Goal: Task Accomplishment & Management: Manage account settings

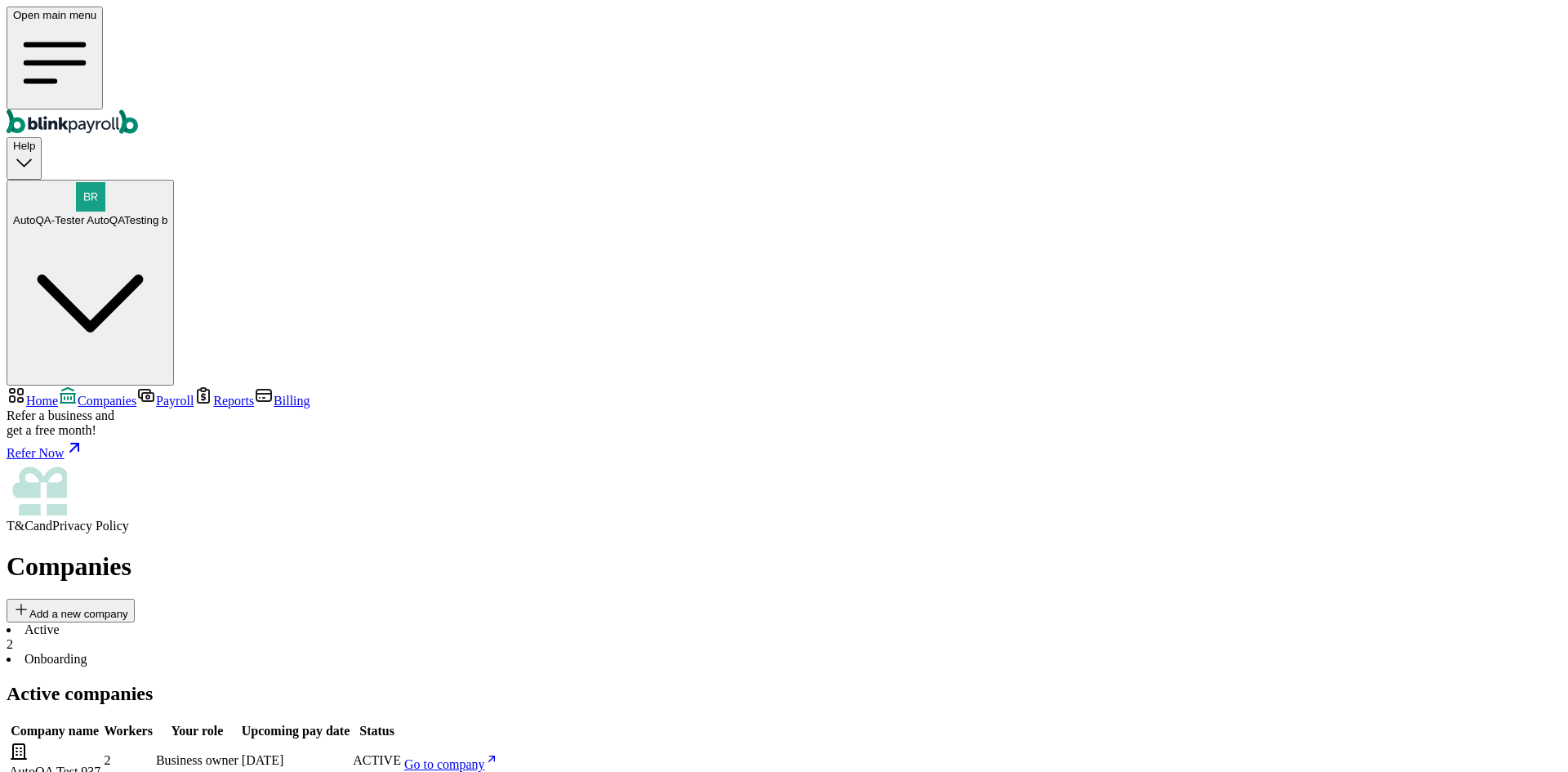
click at [485, 757] on span "Go to company" at bounding box center [444, 764] width 81 height 14
click at [1023, 372] on body "Open main menu Help AutoQA-Tester AutoQATesting b Home Companies Payroll Report…" at bounding box center [784, 589] width 1555 height 1165
click at [167, 182] on div "AutoQA-Tester AutoQATesting b" at bounding box center [91, 204] width 155 height 44
click at [167, 214] on span "AutoQA-Tester AutoQATesting b" at bounding box center [91, 220] width 155 height 12
click at [1092, 247] on body "Open main menu Help AutoQA-Tester AutoQATesting b Home Companies Payroll Report…" at bounding box center [784, 589] width 1555 height 1165
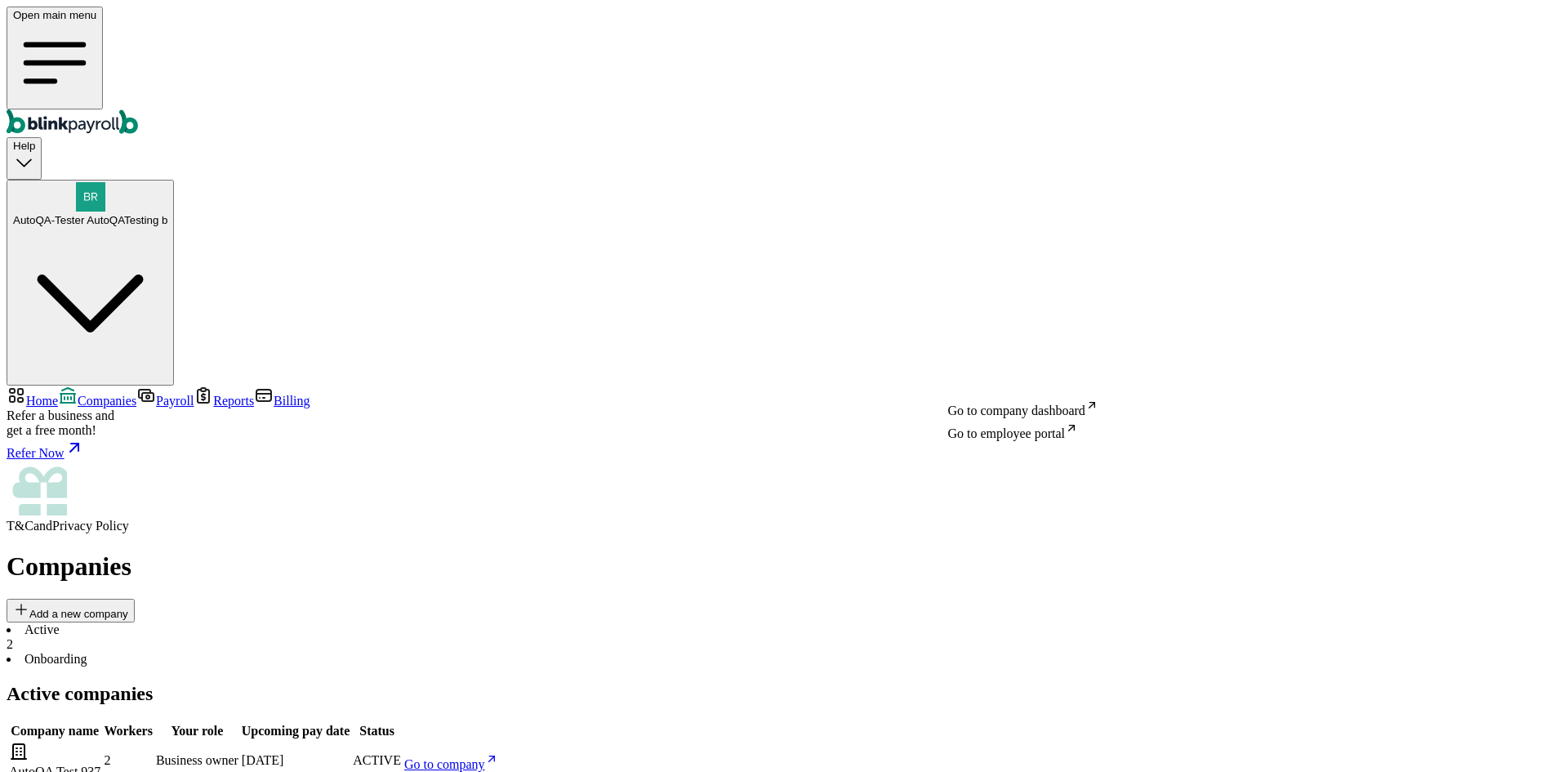
click at [1003, 374] on body "Open main menu Help AutoQA-Tester AutoQATesting b Home Companies Payroll Report…" at bounding box center [784, 589] width 1555 height 1165
click at [1035, 374] on body "Open main menu Help AutoQA-Tester AutoQATesting b Home Companies Payroll Report…" at bounding box center [784, 589] width 1555 height 1165
click at [997, 374] on body "Open main menu Help AutoQA-Tester AutoQATesting b Home Companies Payroll Report…" at bounding box center [784, 589] width 1555 height 1165
click at [1011, 359] on body "Open main menu Help AutoQA-Tester AutoQATesting b Home Companies Payroll Report…" at bounding box center [784, 589] width 1555 height 1165
click at [167, 214] on span "AutoQA-Tester AutoQATesting b" at bounding box center [91, 220] width 155 height 12
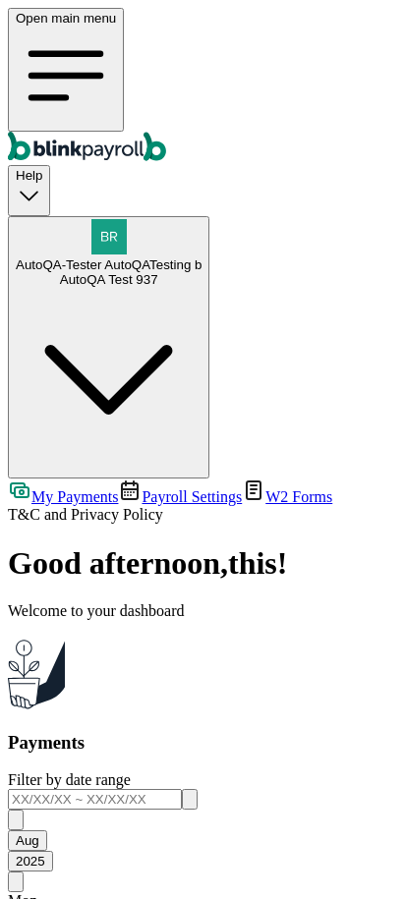
click at [30, 27] on icon "Global" at bounding box center [66, 76] width 100 height 100
click at [26, 31] on icon "Global" at bounding box center [66, 76] width 100 height 100
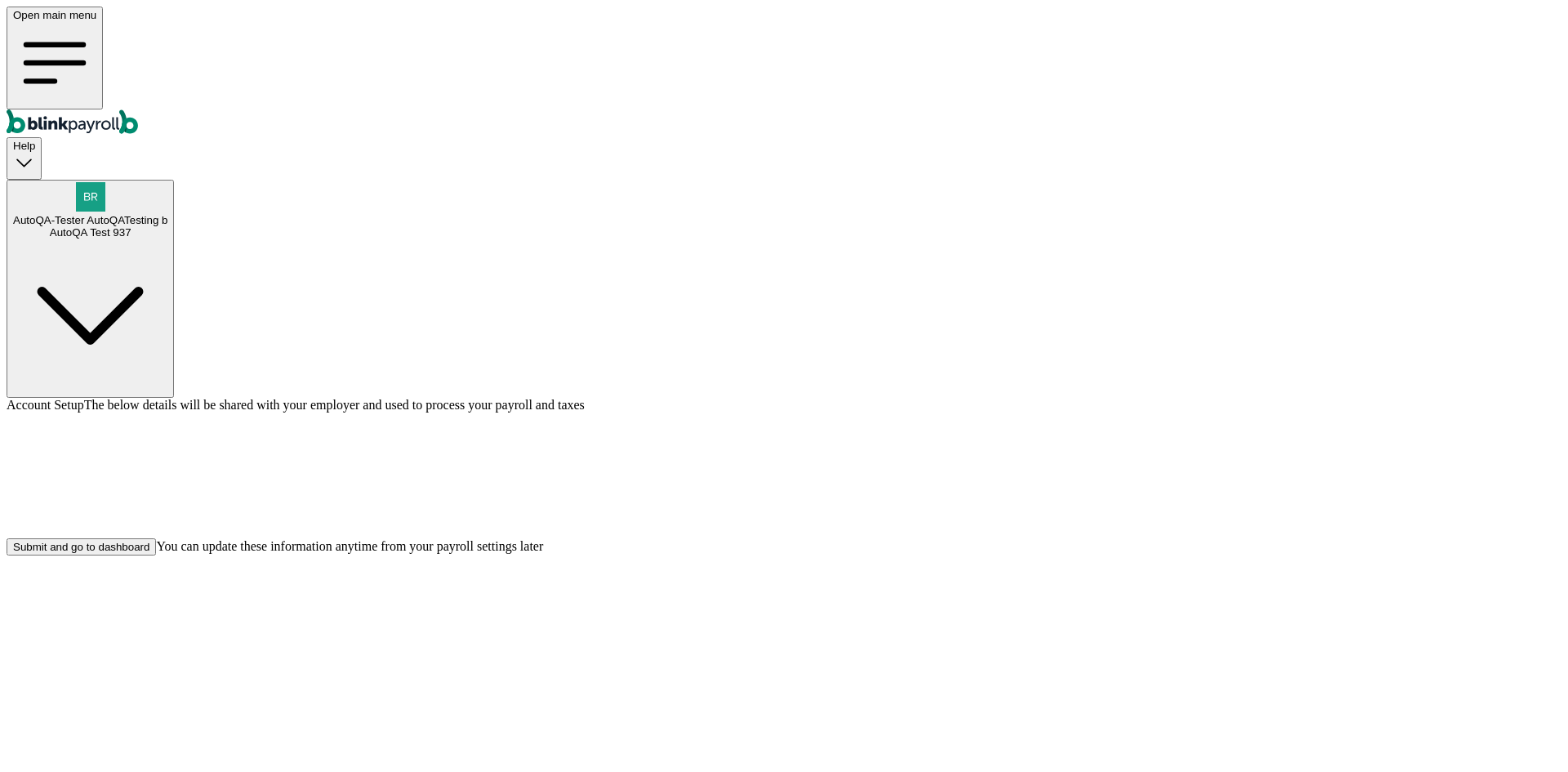
click at [150, 553] on div "Submit and go to dashboard" at bounding box center [81, 547] width 136 height 12
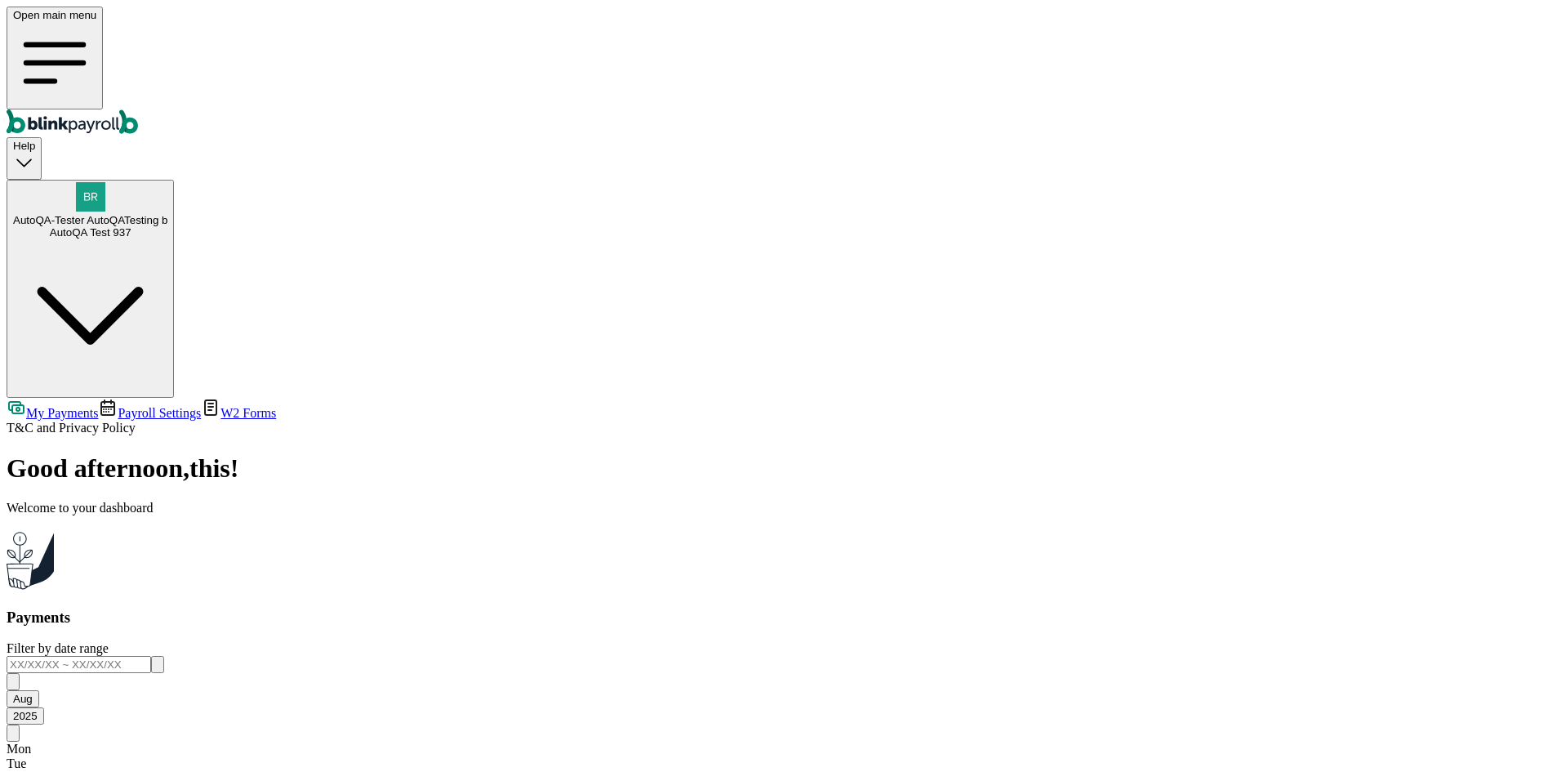
click at [117, 406] on span "Payroll Settings" at bounding box center [159, 413] width 83 height 14
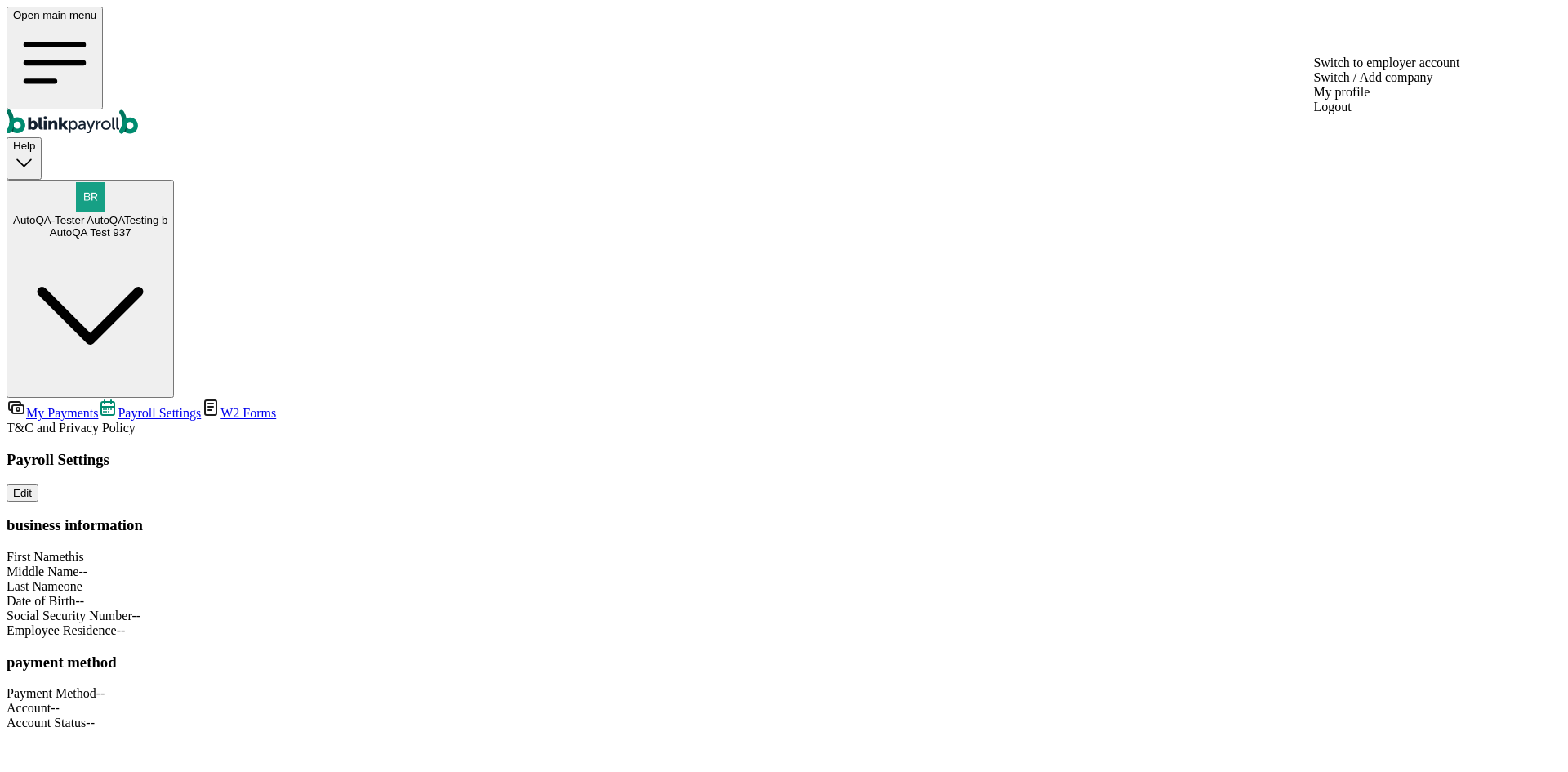
click at [174, 180] on button "AutoQA-Tester AutoQATesting b AutoQA Test 937" at bounding box center [90, 289] width 167 height 218
click at [167, 214] on span "AutoQA-Tester AutoQATesting b" at bounding box center [91, 220] width 155 height 12
click at [1324, 60] on div "Switch to employer account Switch / Add company My profile Logout" at bounding box center [1386, 85] width 146 height 59
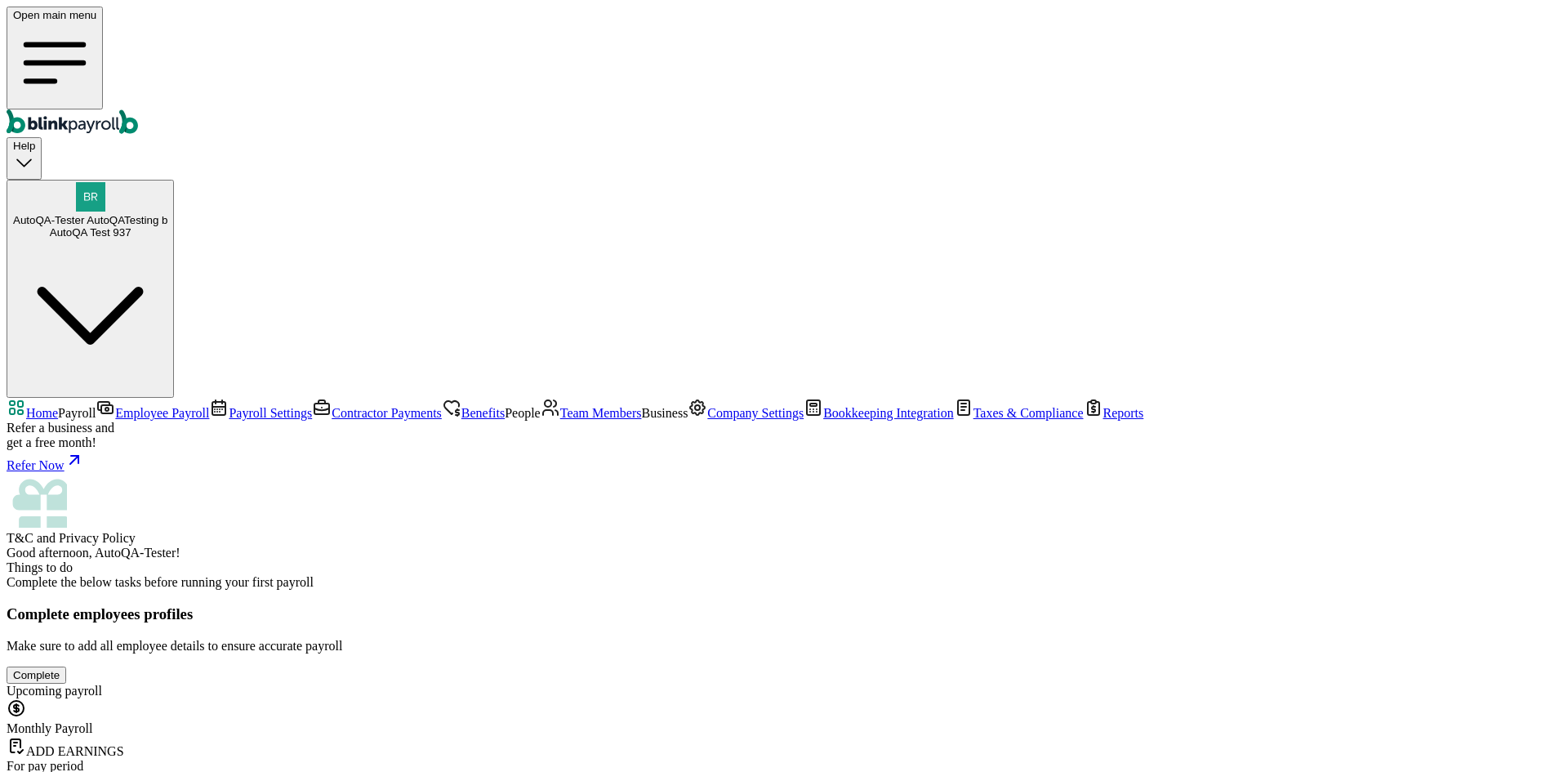
scroll to position [221, 0]
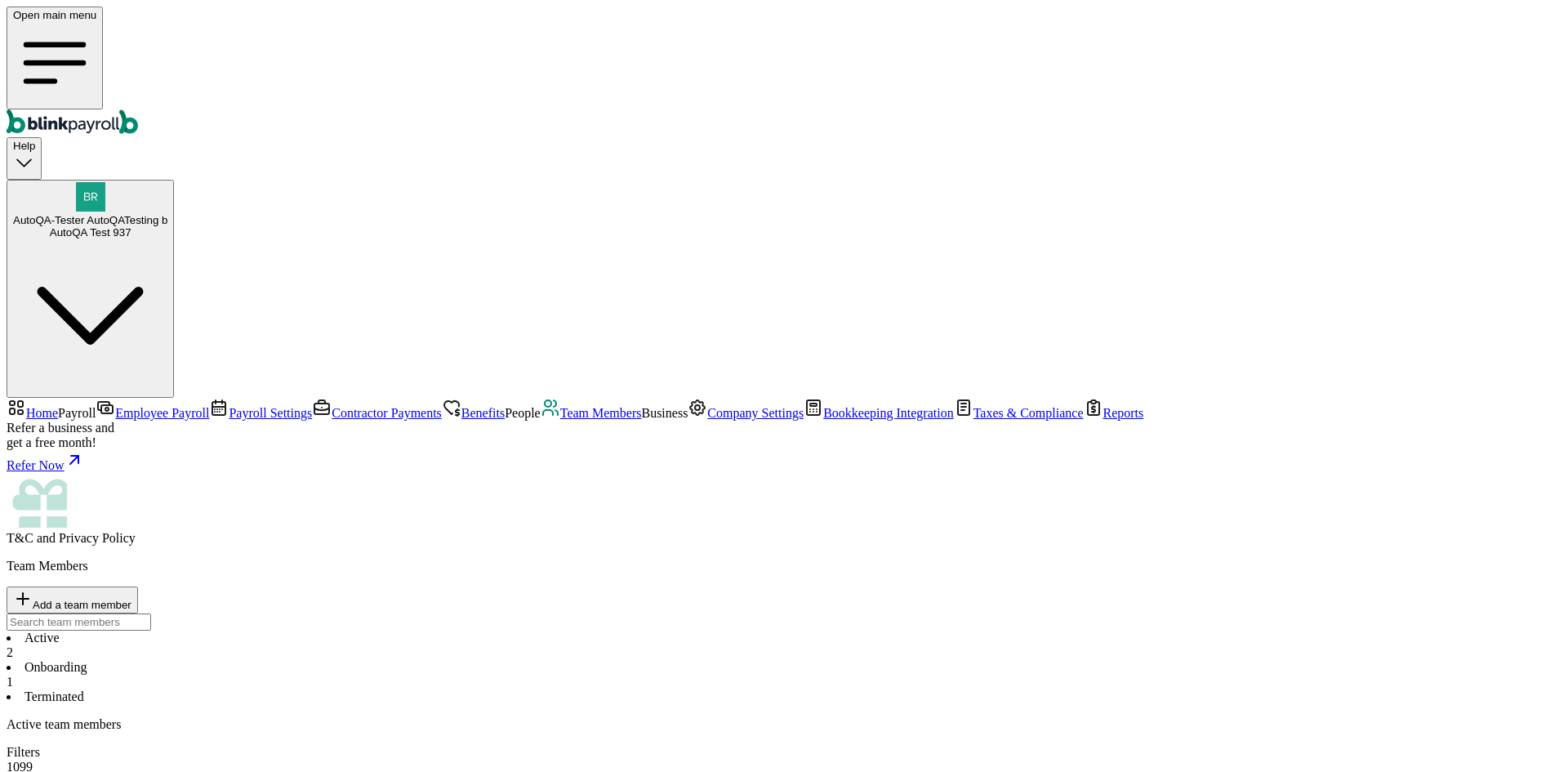
click at [384, 661] on li "Onboarding 1" at bounding box center [784, 675] width 1555 height 29
click at [478, 690] on li "Terminated" at bounding box center [784, 697] width 1555 height 15
click at [338, 661] on li "Onboarding 1" at bounding box center [784, 675] width 1555 height 29
click at [96, 406] on span "Payroll" at bounding box center [76, 413] width 37 height 14
click at [58, 406] on span "Home" at bounding box center [42, 413] width 32 height 14
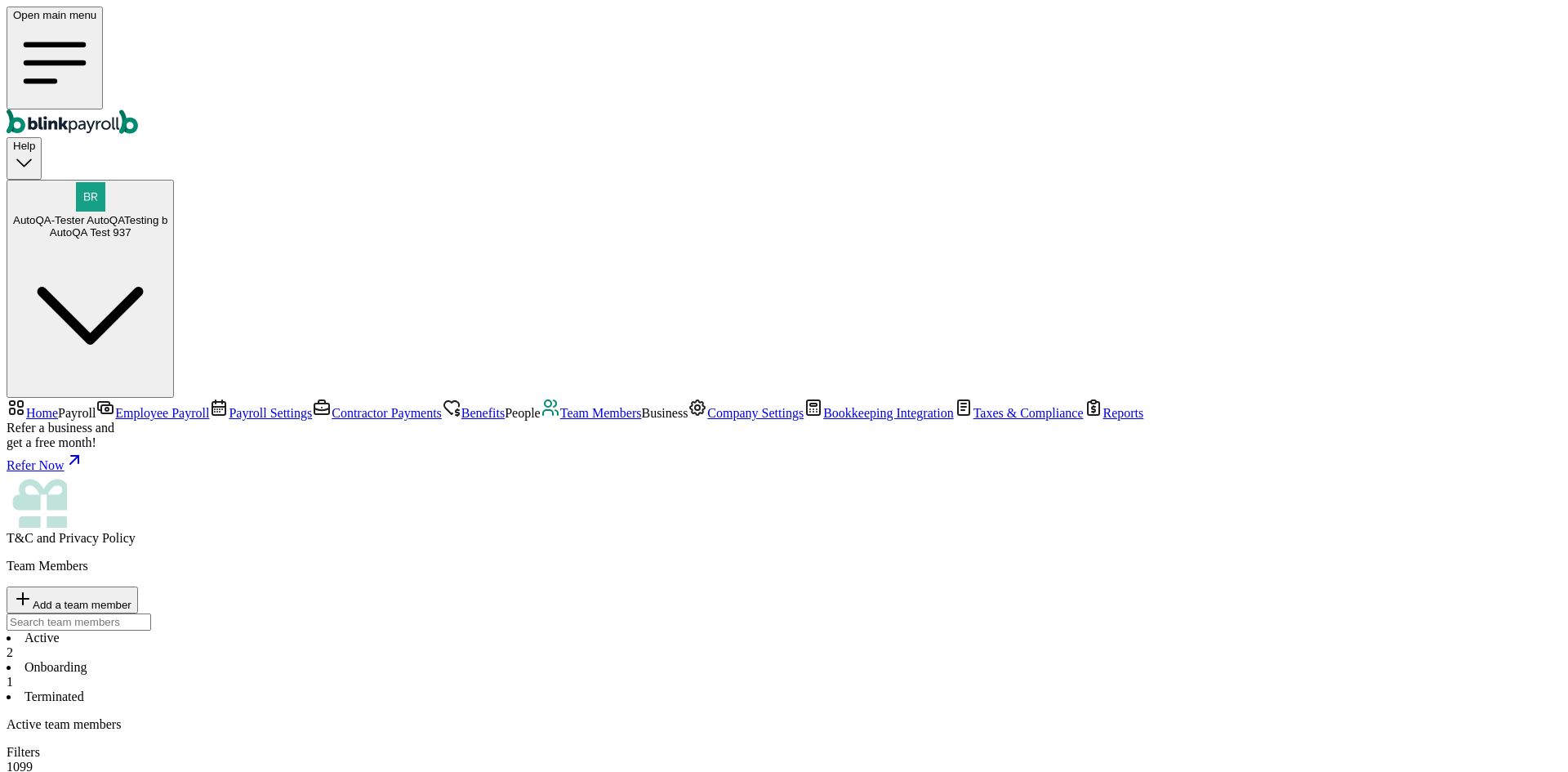
click at [560, 406] on span "Team Members" at bounding box center [601, 413] width 81 height 14
drag, startPoint x: 96, startPoint y: 165, endPoint x: 87, endPoint y: 93, distance: 72.6
click at [96, 406] on link "Employee Payroll" at bounding box center [152, 413] width 114 height 14
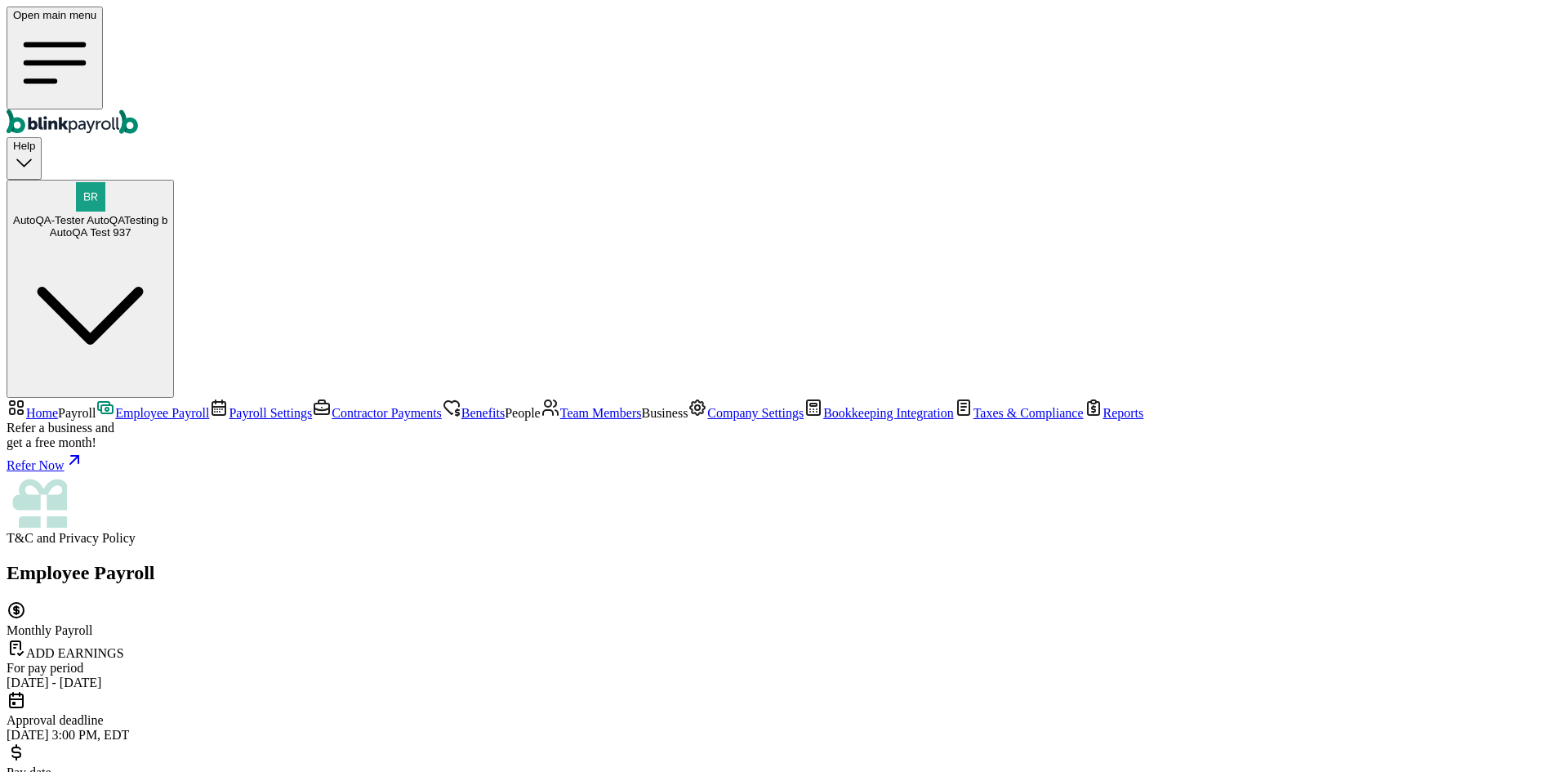
click at [58, 406] on span "Home" at bounding box center [42, 413] width 32 height 14
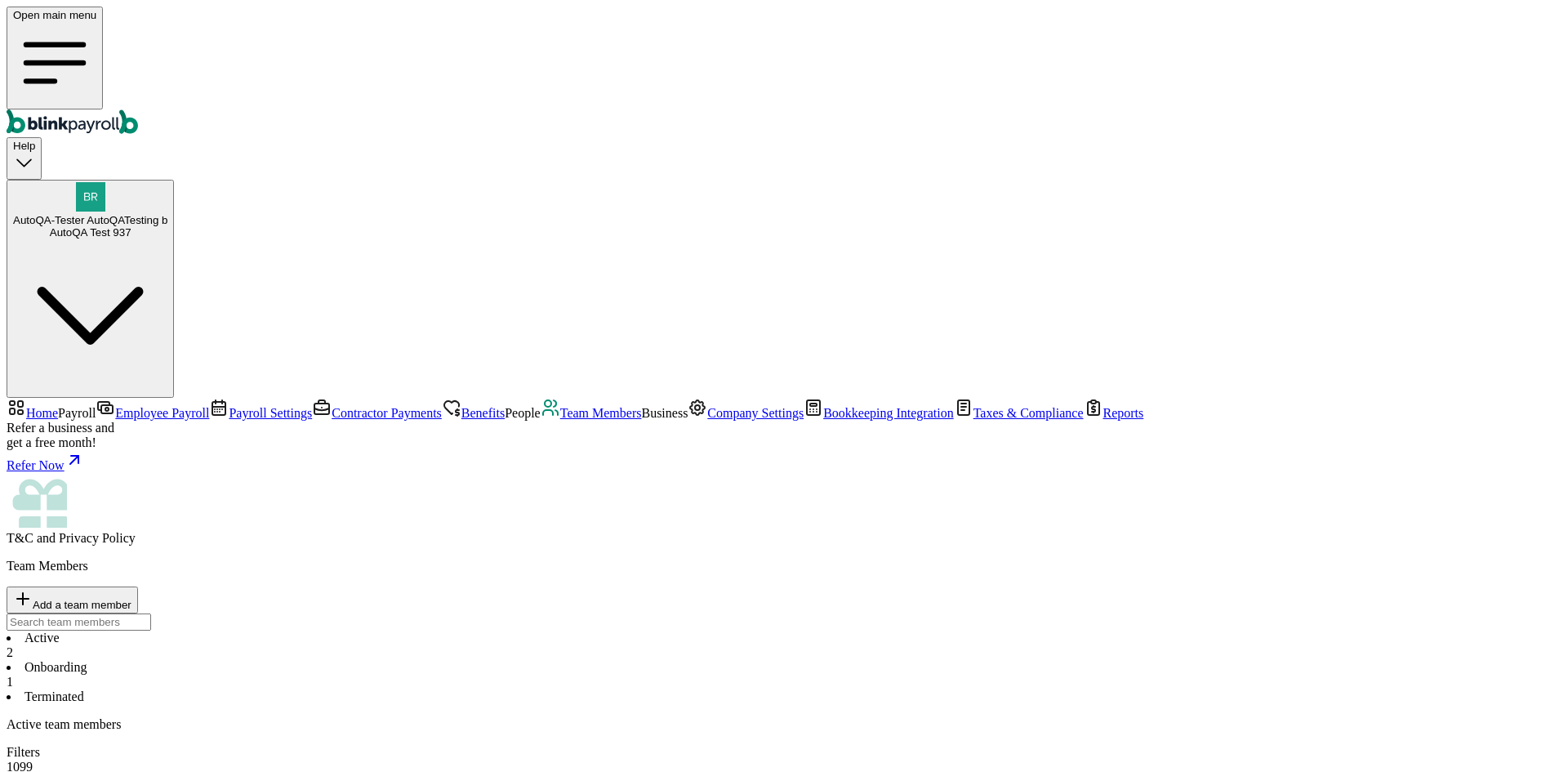
click at [481, 690] on li "Terminated" at bounding box center [784, 697] width 1555 height 15
click at [396, 661] on li "Onboarding 1" at bounding box center [784, 675] width 1555 height 29
click at [311, 631] on div "Active 2 Onboarding 1 Terminated" at bounding box center [784, 667] width 1555 height 73
click at [305, 631] on div "Active 2 Onboarding 1 Terminated" at bounding box center [784, 667] width 1555 height 73
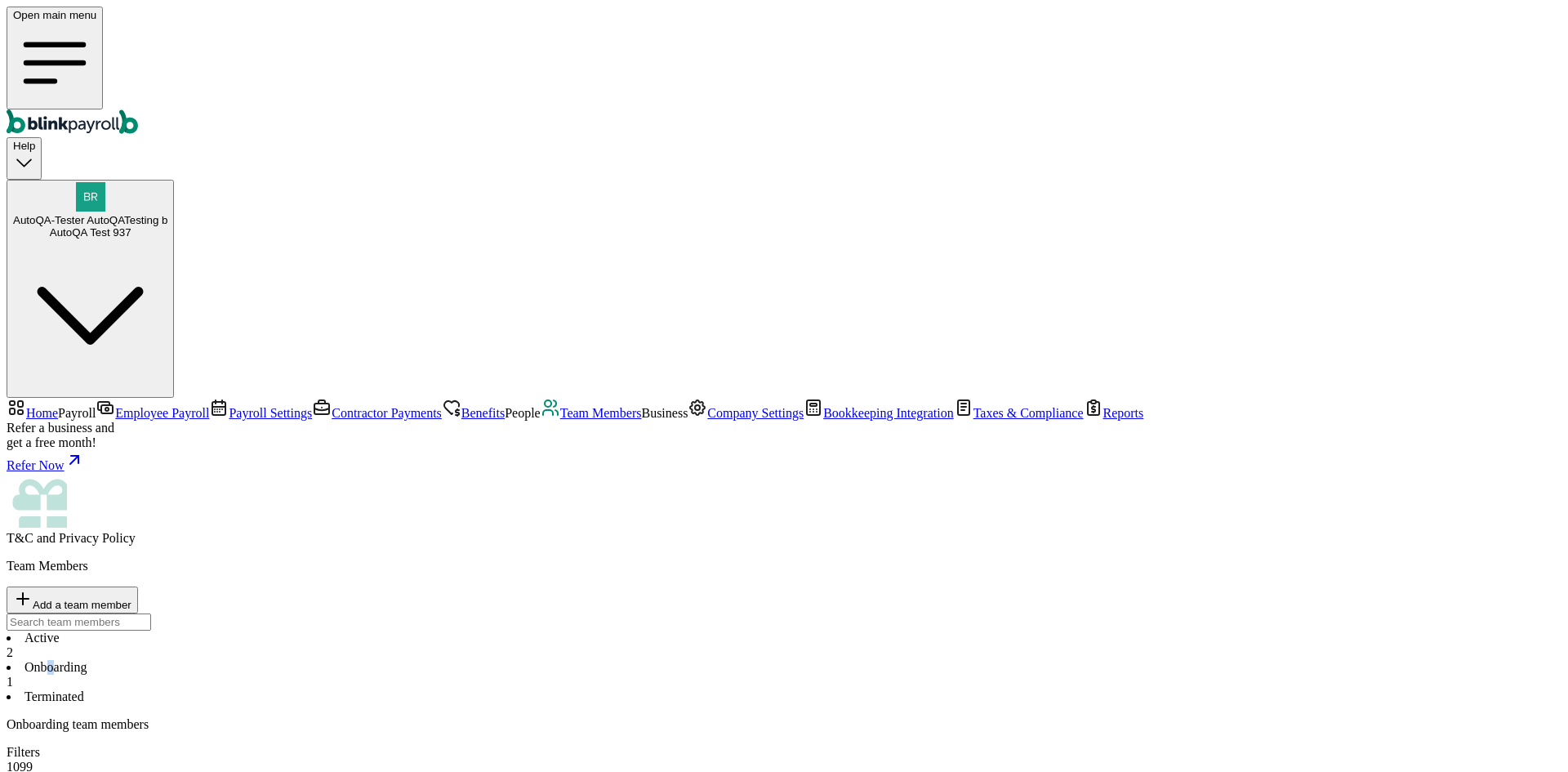
click at [247, 631] on li "Active 2" at bounding box center [784, 645] width 1555 height 29
click at [338, 661] on li "Onboarding 1" at bounding box center [784, 675] width 1555 height 29
click at [707, 420] on span "Company Settings" at bounding box center [755, 413] width 96 height 14
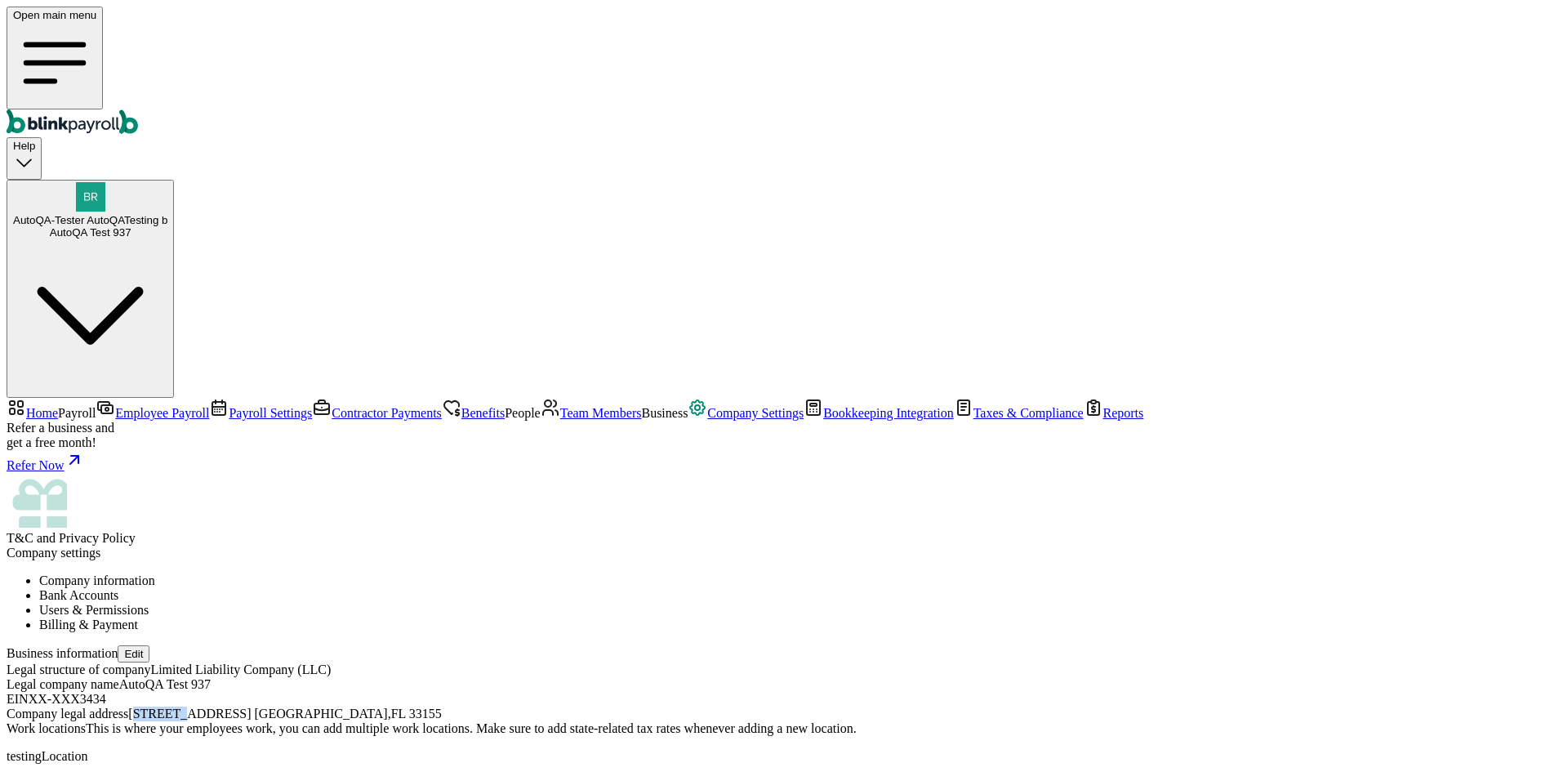
drag, startPoint x: 464, startPoint y: 435, endPoint x: 911, endPoint y: 508, distance: 452.9
click at [505, 406] on span "People" at bounding box center [522, 413] width 36 height 14
drag, startPoint x: 861, startPoint y: 485, endPoint x: 784, endPoint y: 487, distance: 77.0
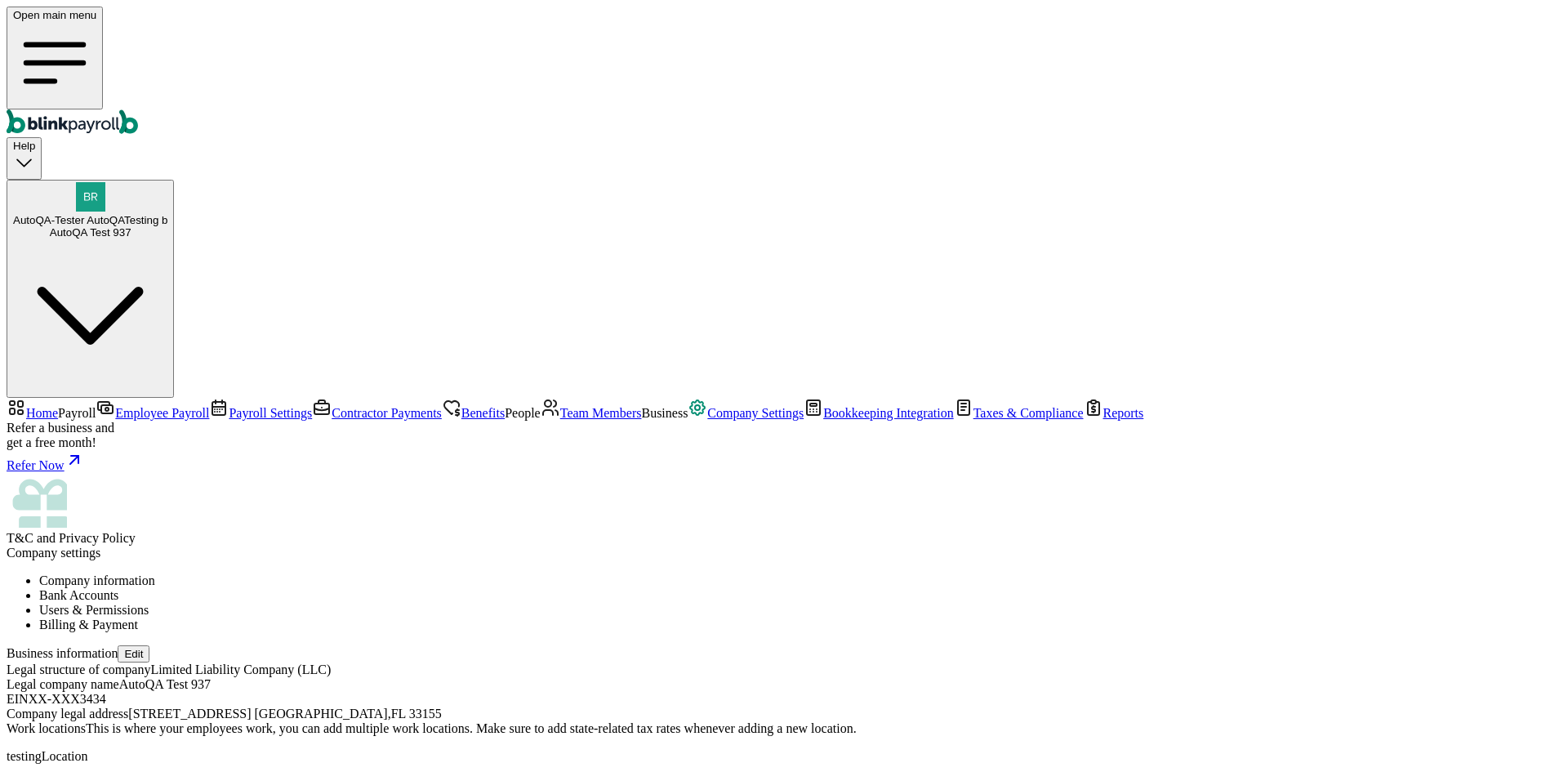
click at [560, 406] on span "Team Members" at bounding box center [601, 413] width 81 height 14
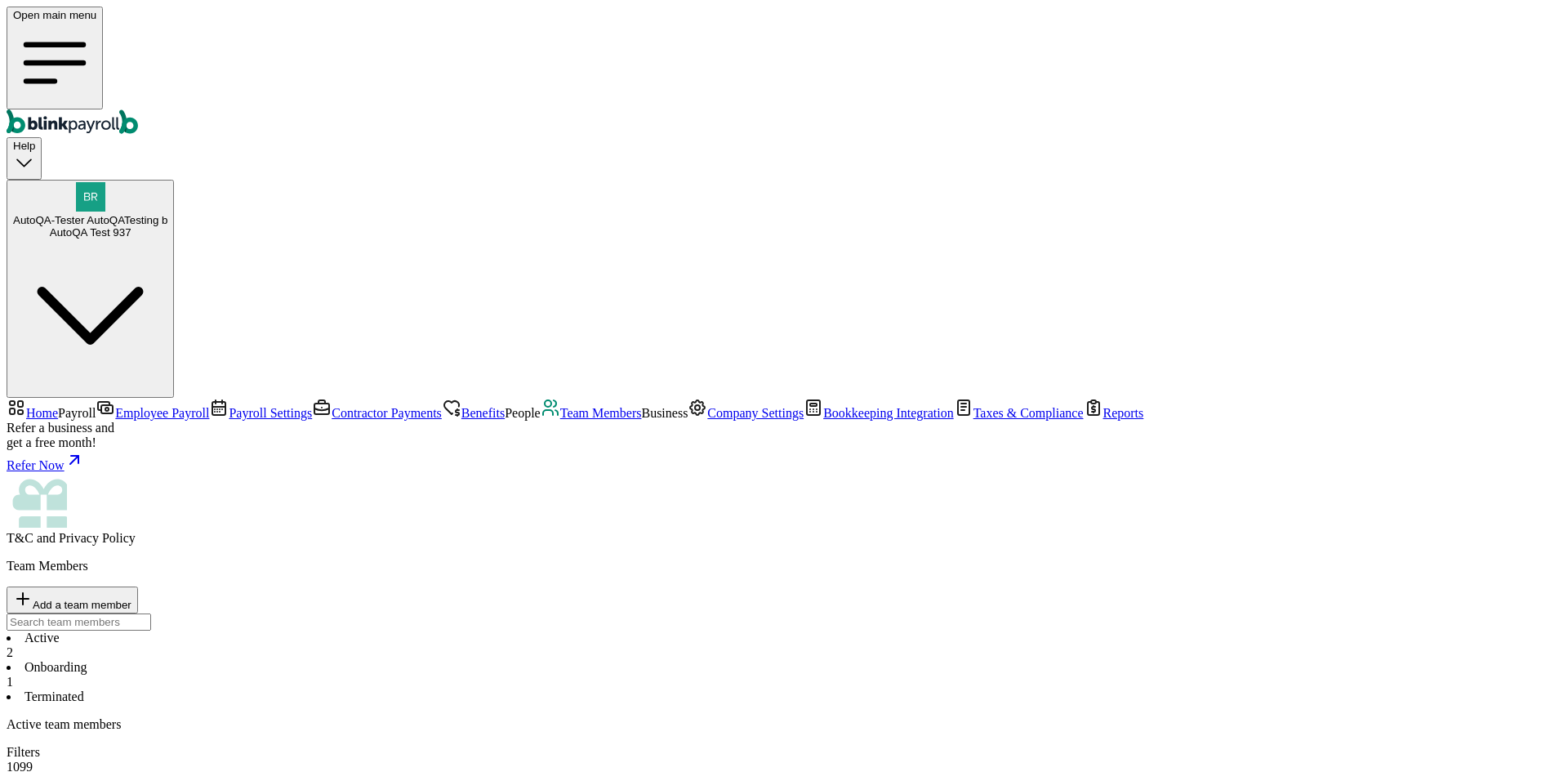
click at [688, 420] on link "Company Settings" at bounding box center [745, 413] width 116 height 14
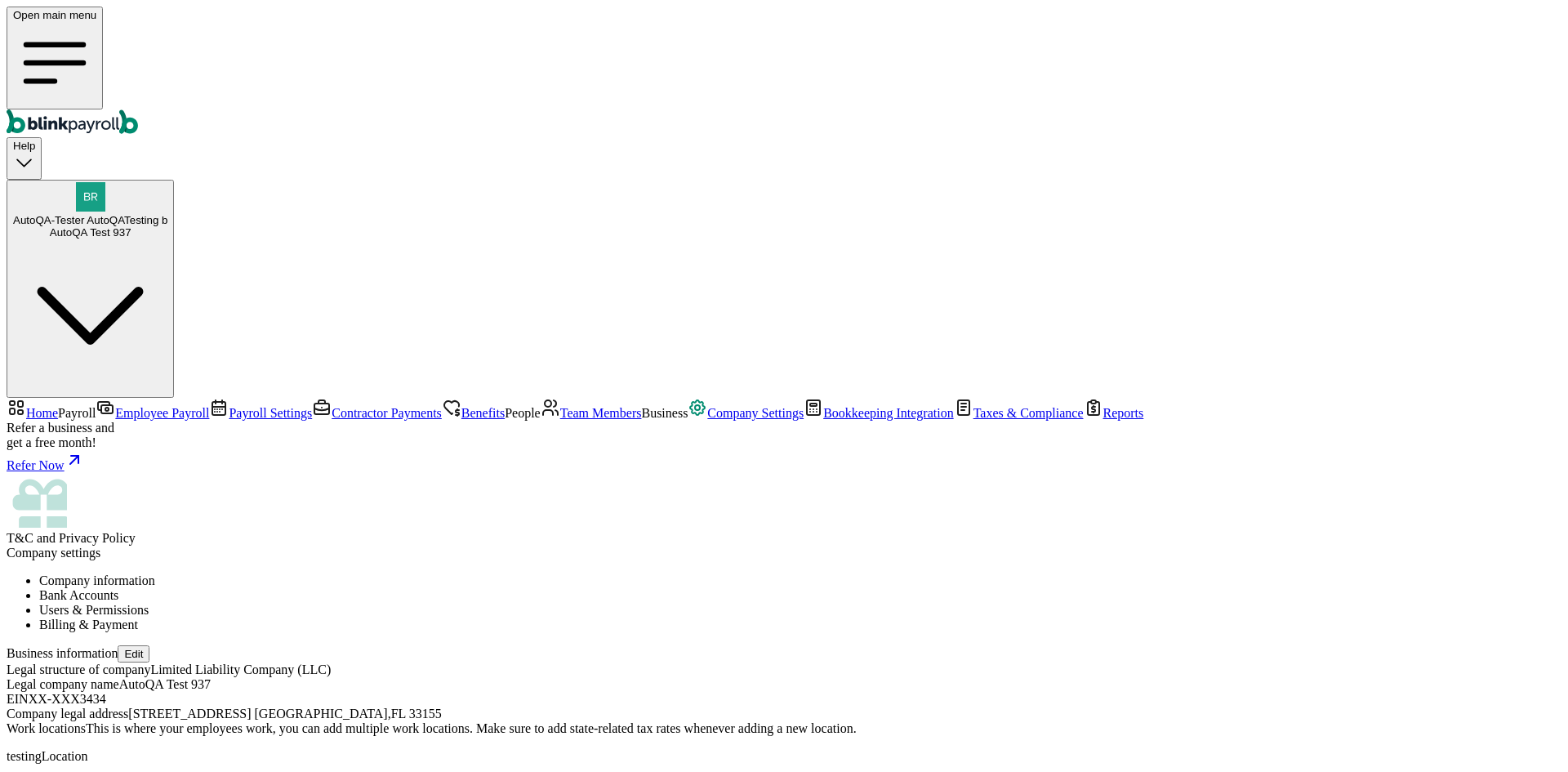
click at [803, 420] on link "Bookkeeping Integration" at bounding box center [878, 413] width 150 height 14
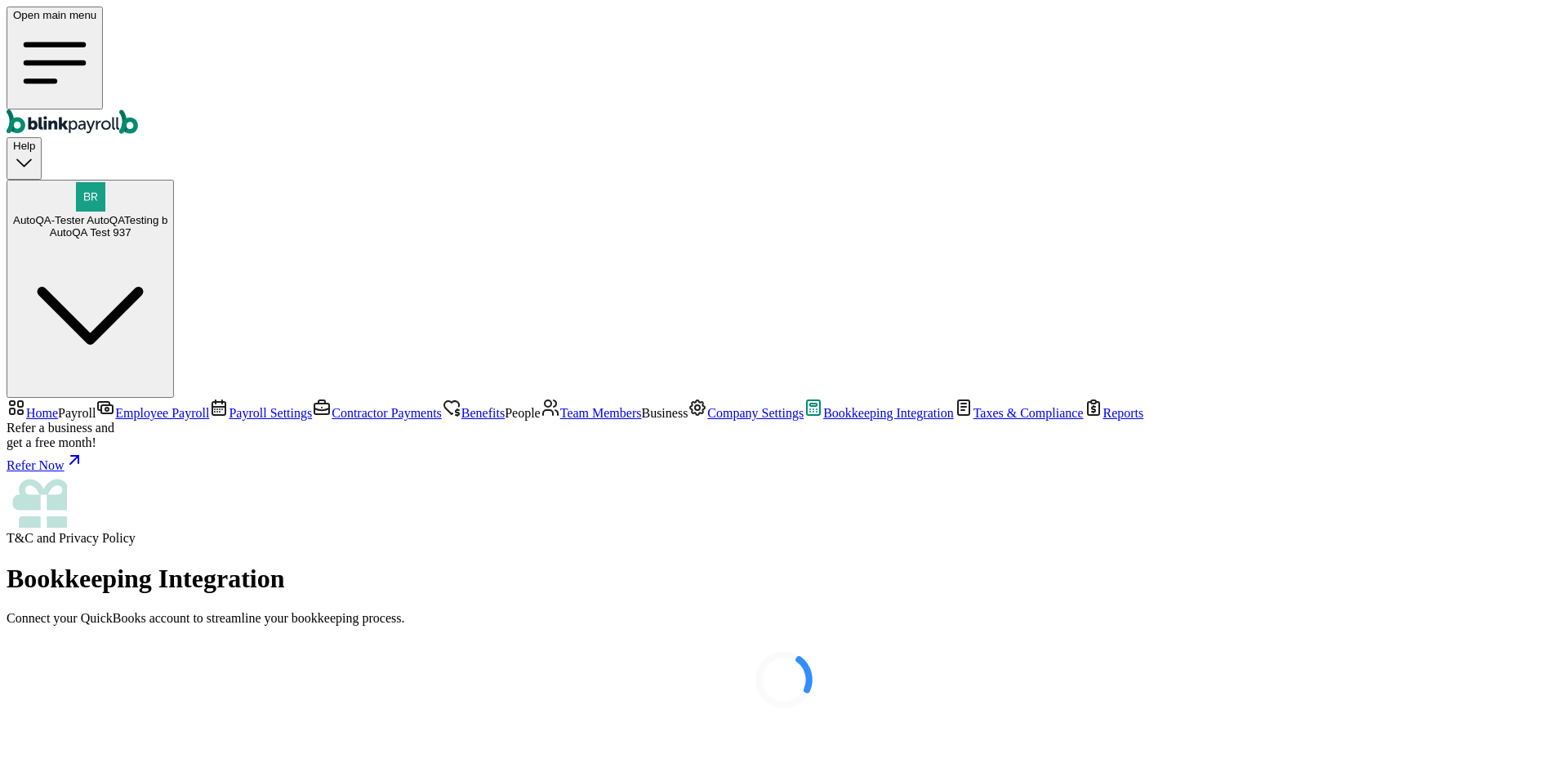
click at [146, 639] on div at bounding box center [784, 680] width 1555 height 82
click at [130, 639] on div at bounding box center [784, 680] width 1555 height 82
click at [125, 639] on div at bounding box center [784, 680] width 1555 height 82
click at [122, 639] on div at bounding box center [784, 680] width 1555 height 82
click at [121, 639] on div at bounding box center [784, 680] width 1555 height 82
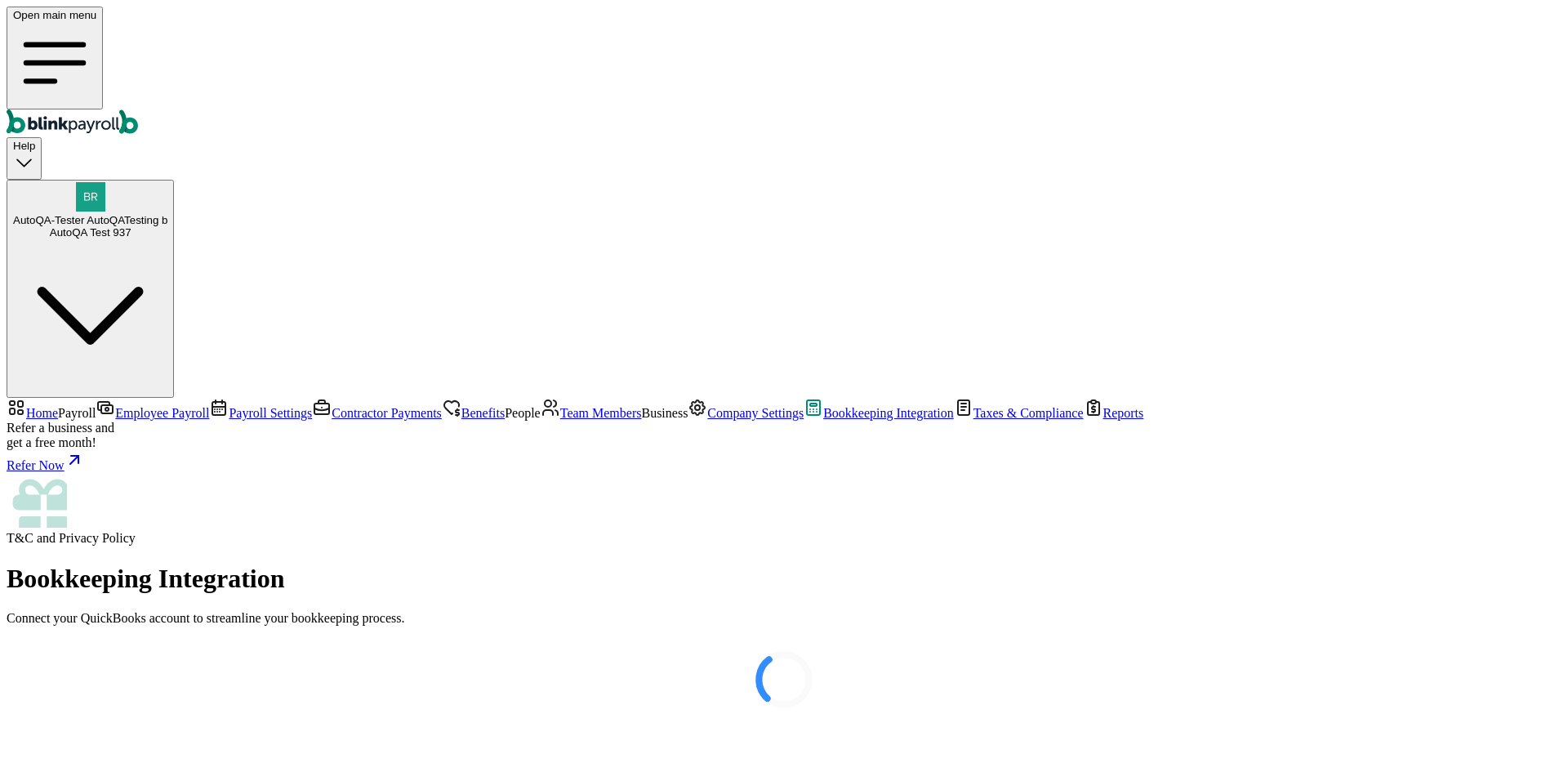
click at [118, 639] on div at bounding box center [784, 680] width 1555 height 82
click at [332, 406] on span "Contractor Payments" at bounding box center [387, 413] width 111 height 14
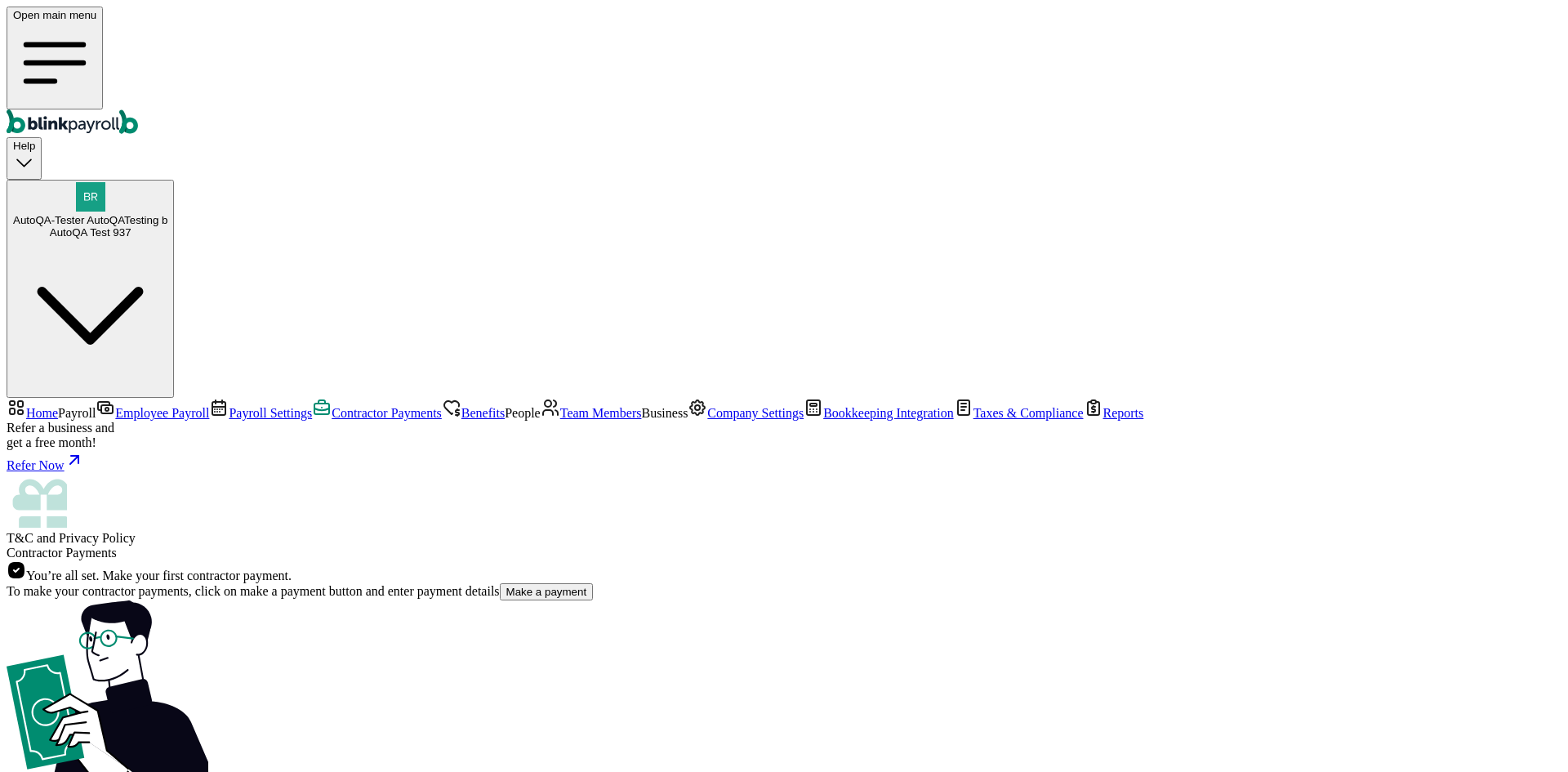
click at [332, 406] on span "Contractor Payments" at bounding box center [387, 413] width 111 height 14
click at [312, 406] on link "Contractor Payments" at bounding box center [377, 413] width 130 height 14
click at [332, 406] on span "Contractor Payments" at bounding box center [387, 413] width 111 height 14
click at [229, 406] on span "Payroll Settings" at bounding box center [270, 413] width 83 height 14
click at [127, 406] on link "Employee Payroll" at bounding box center [152, 413] width 114 height 14
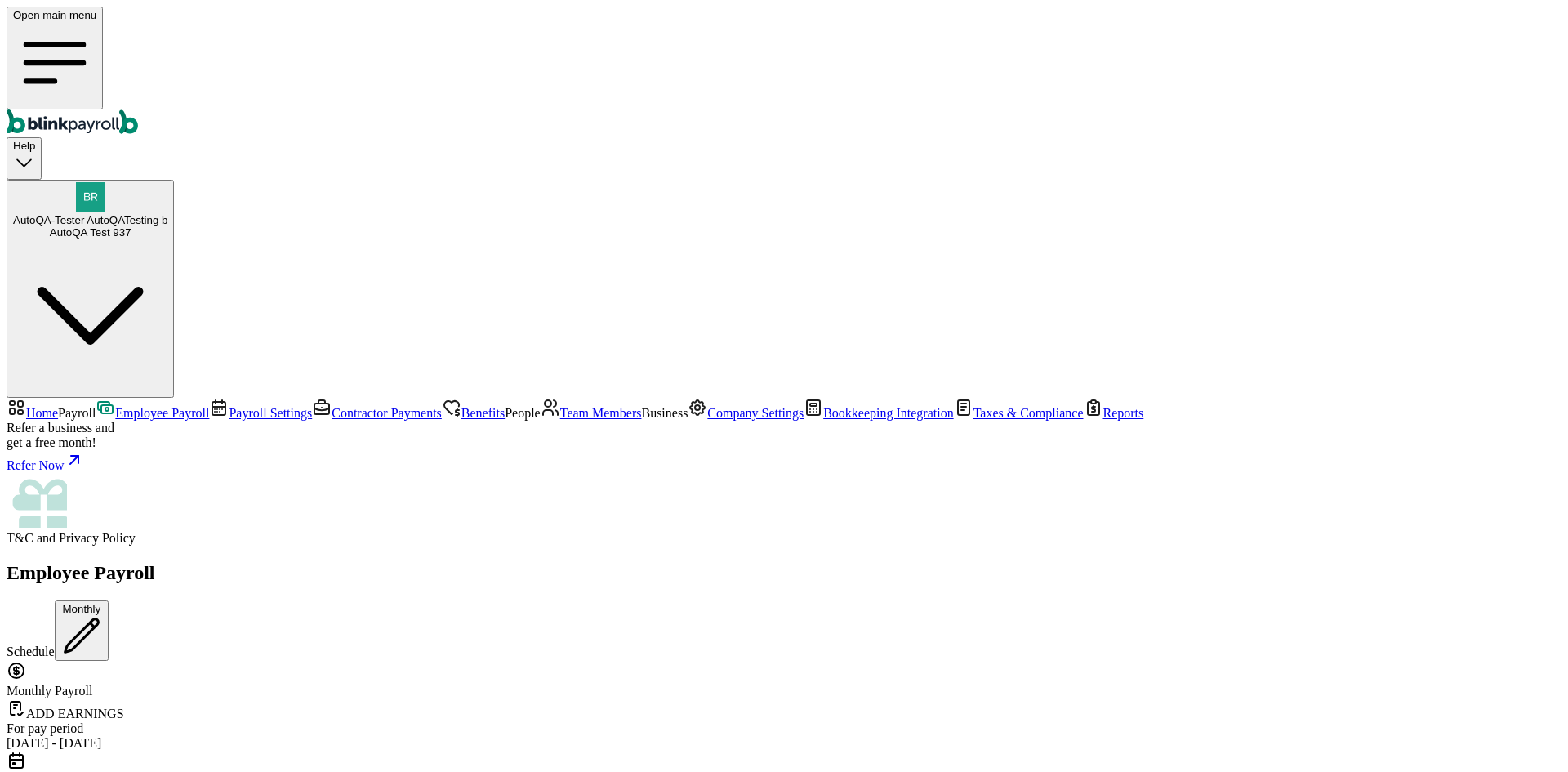
click at [560, 406] on span "Team Members" at bounding box center [601, 413] width 81 height 14
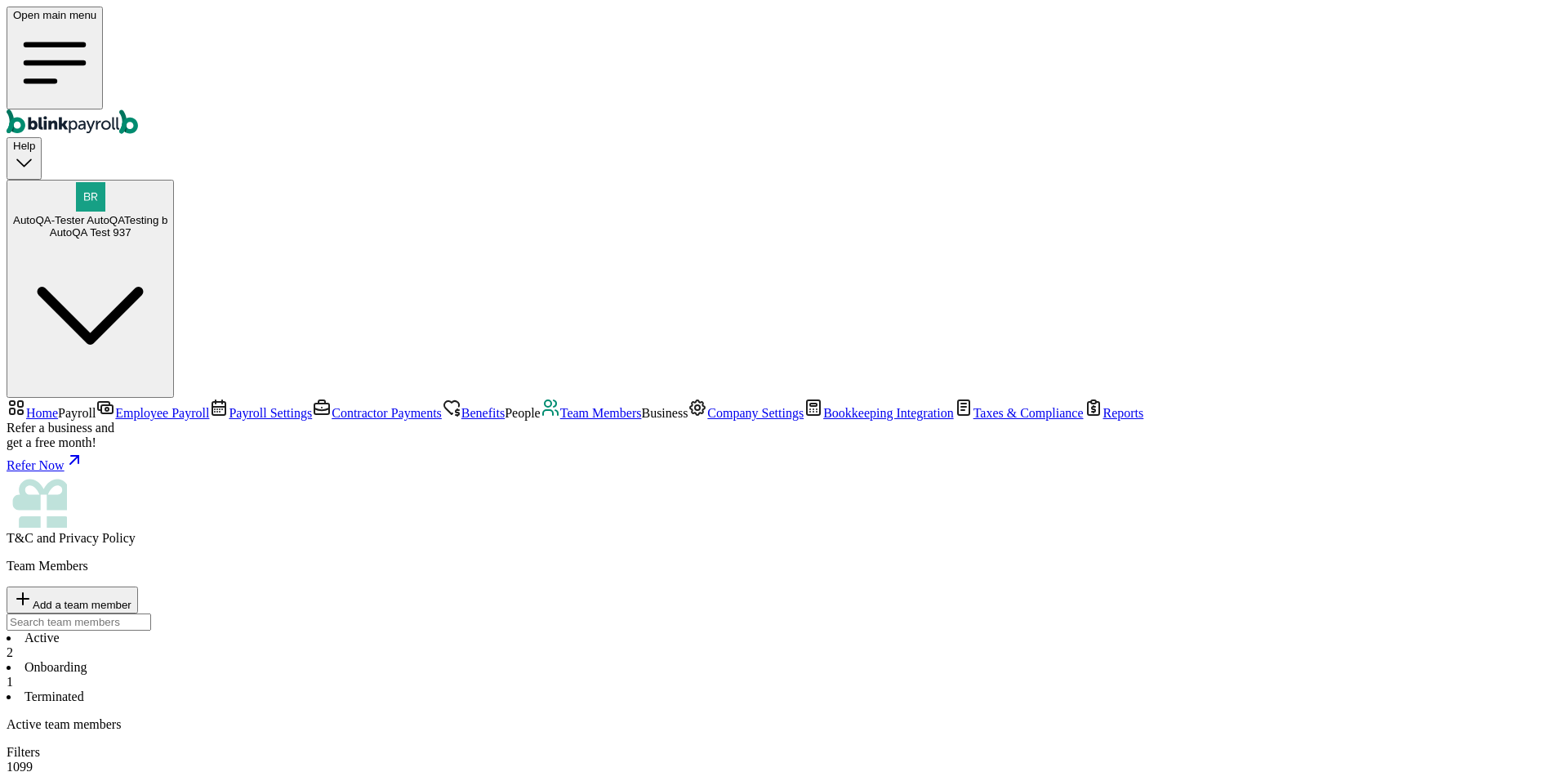
click at [451, 690] on li "Terminated" at bounding box center [784, 697] width 1555 height 15
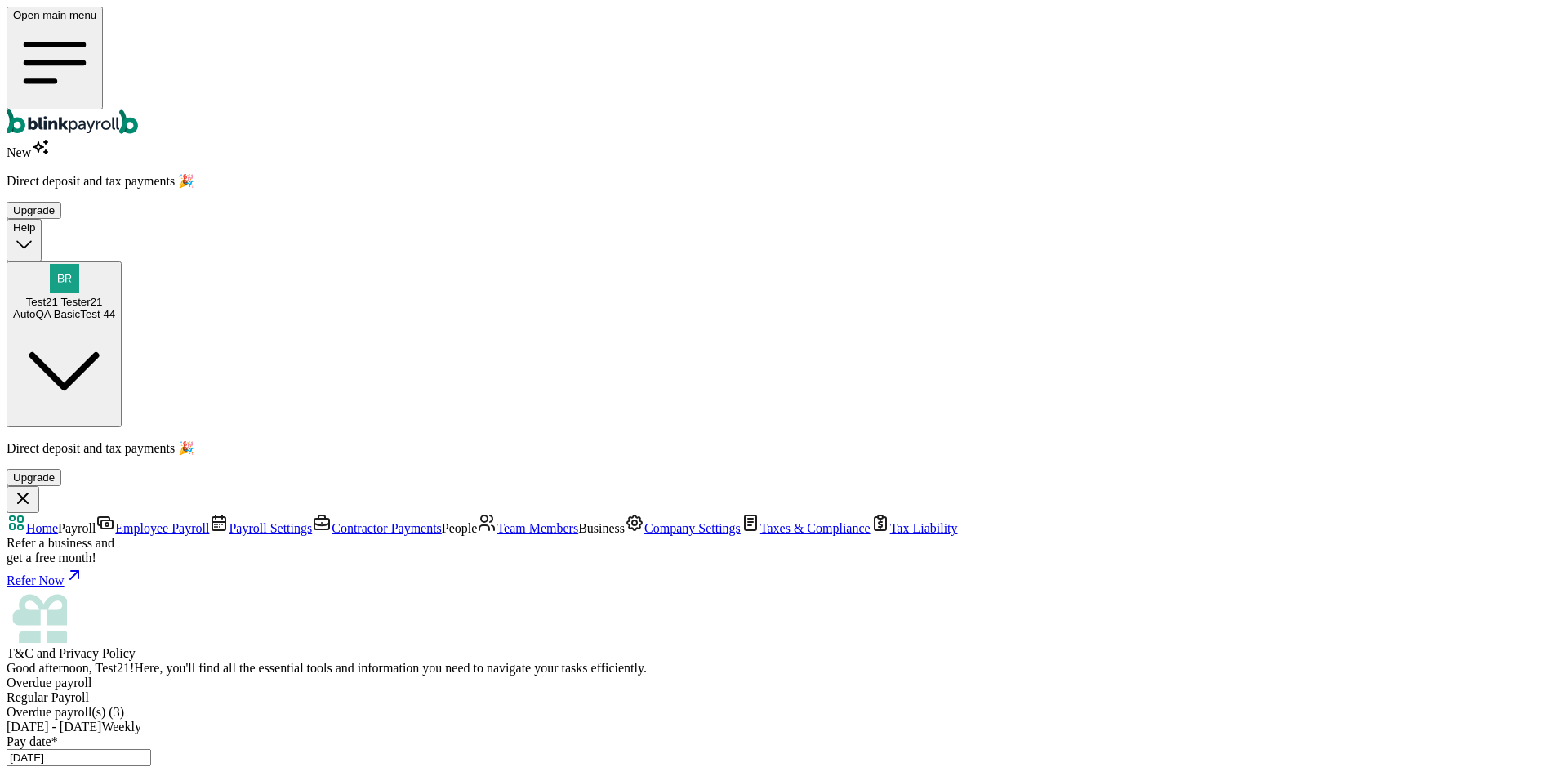
click at [102, 522] on link "Employee Payroll" at bounding box center [152, 528] width 114 height 14
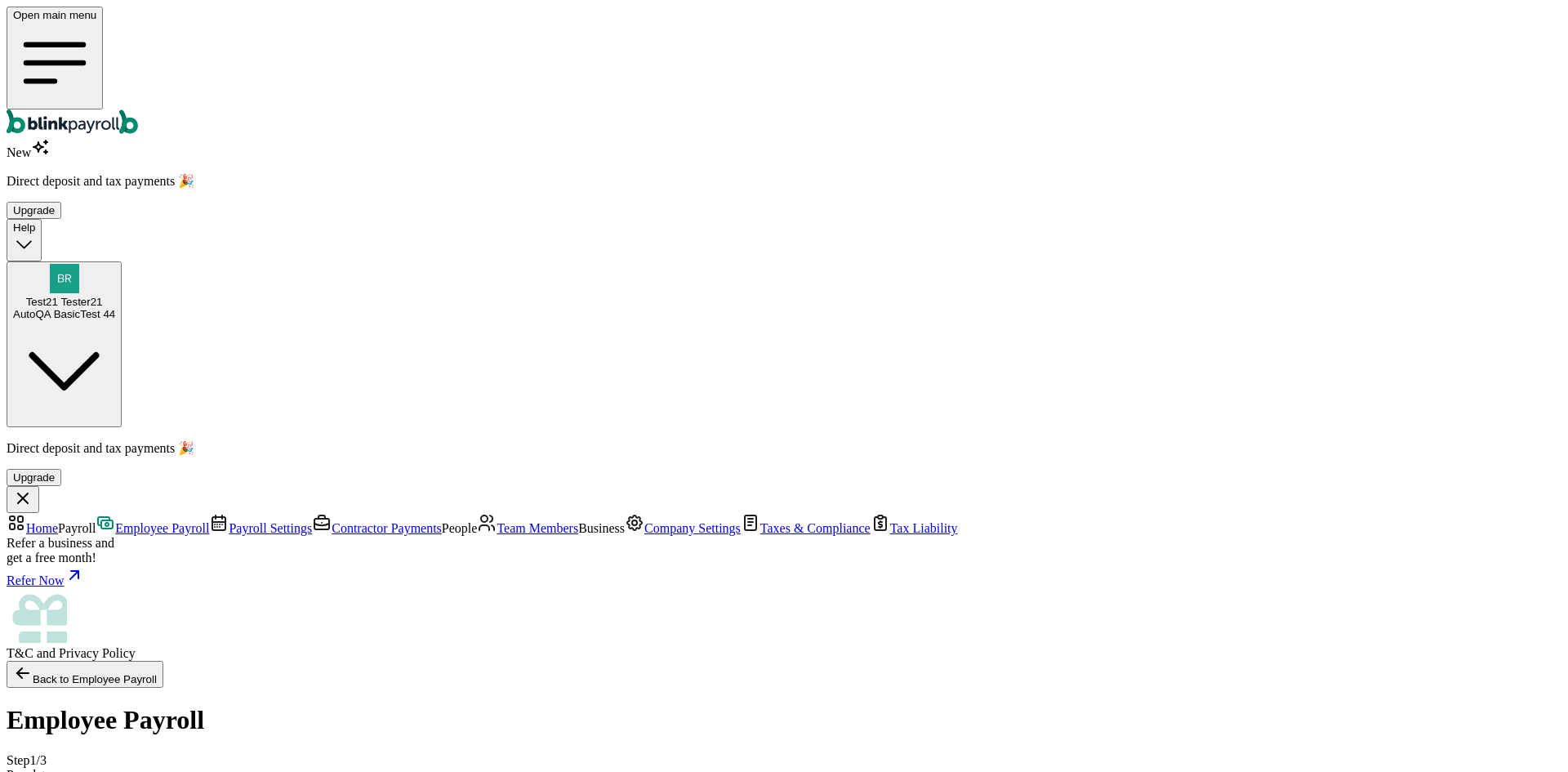
type input "50"
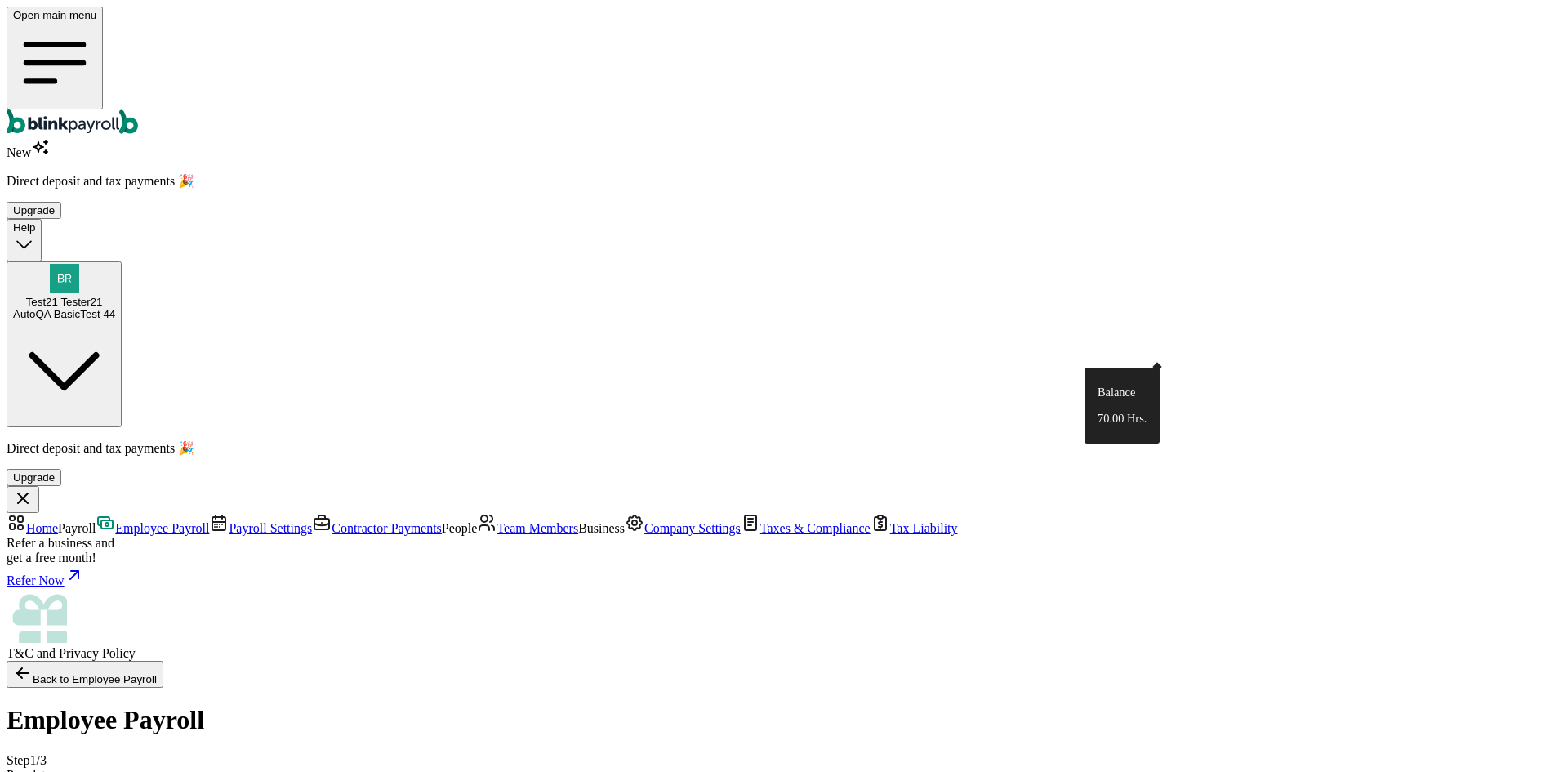
drag, startPoint x: 1339, startPoint y: 396, endPoint x: 1400, endPoint y: 405, distance: 61.7
type input "50"
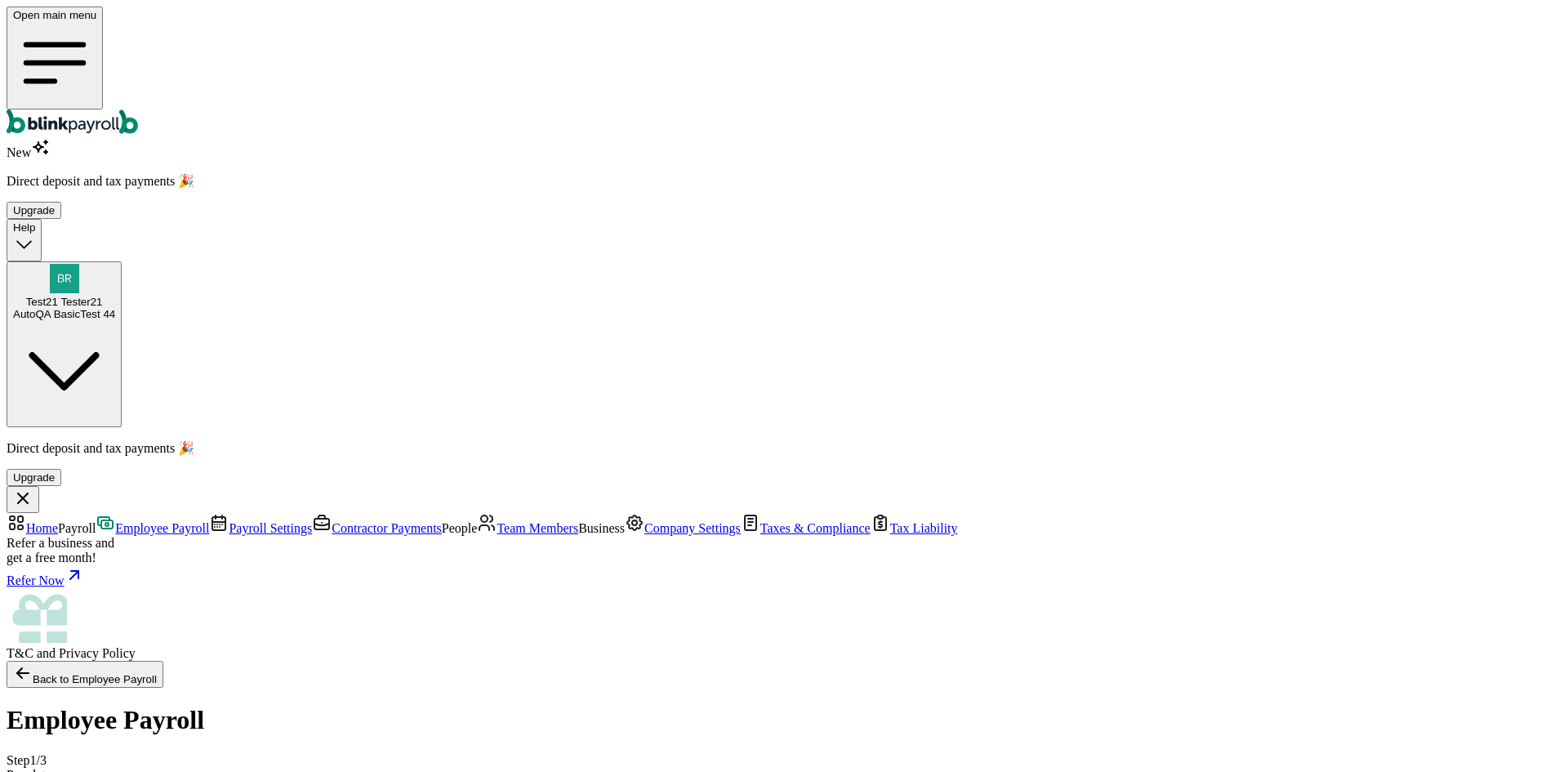
type input "50"
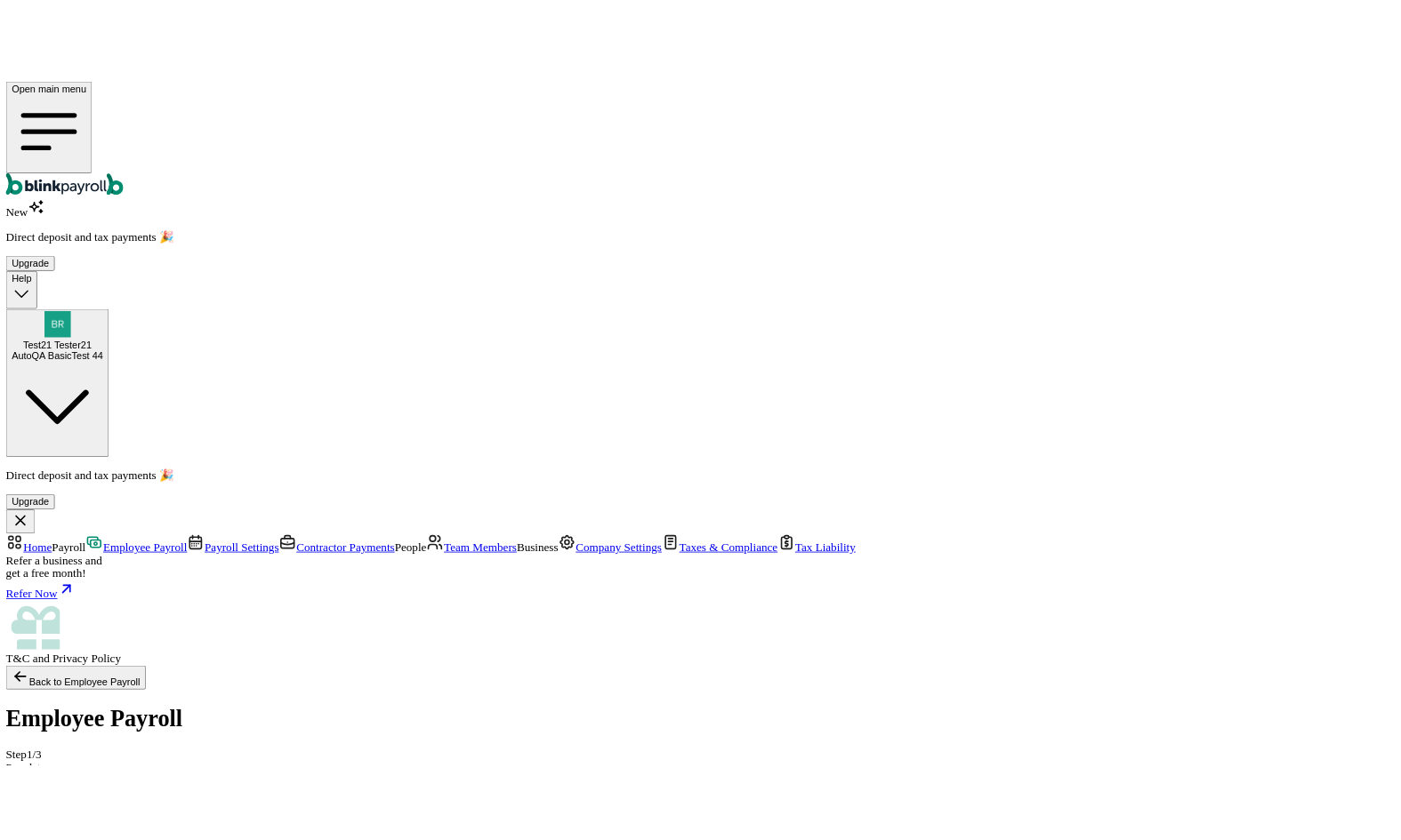
scroll to position [0, 724]
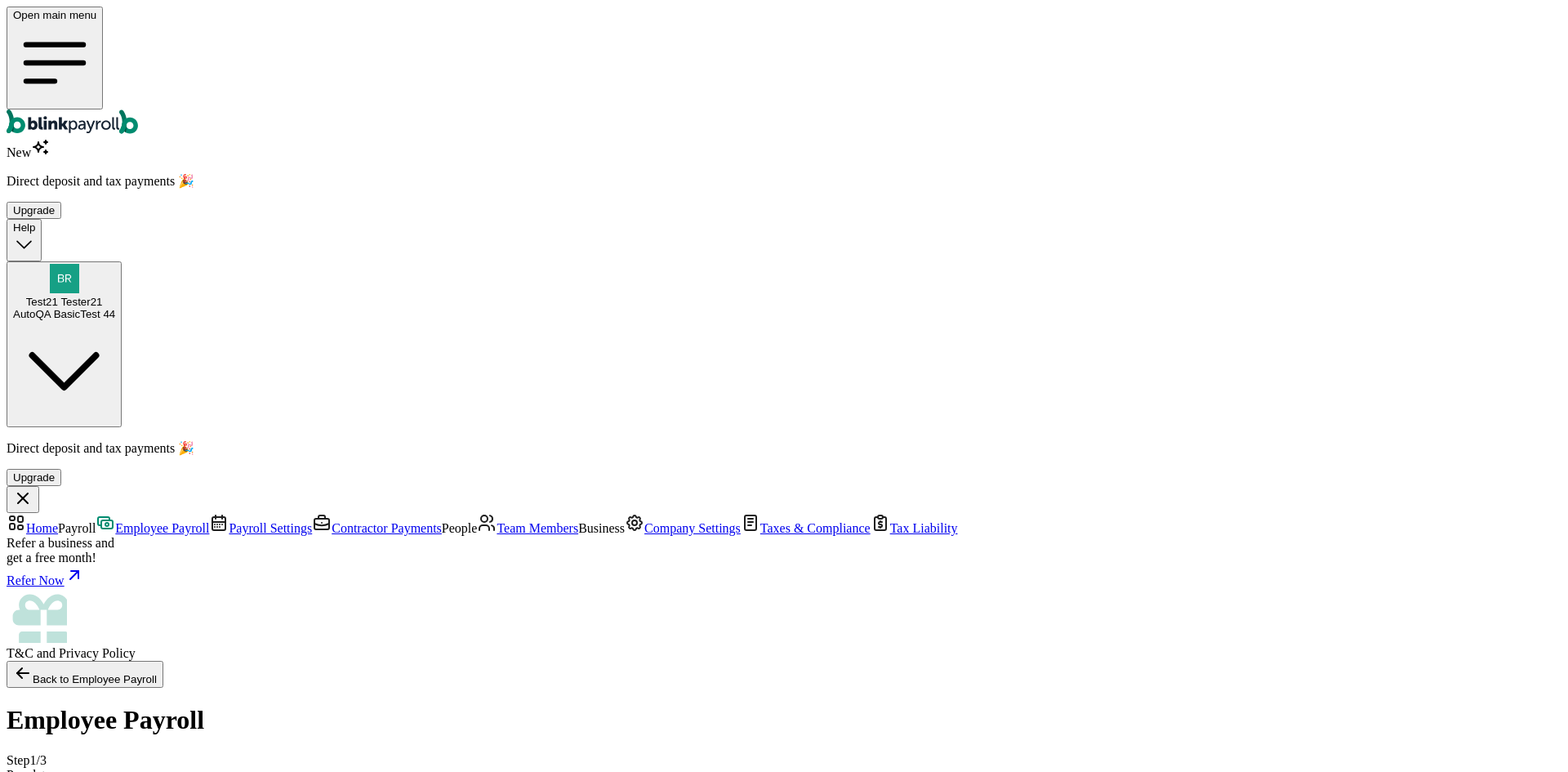
type input "50"
type input "test"
type input "50"
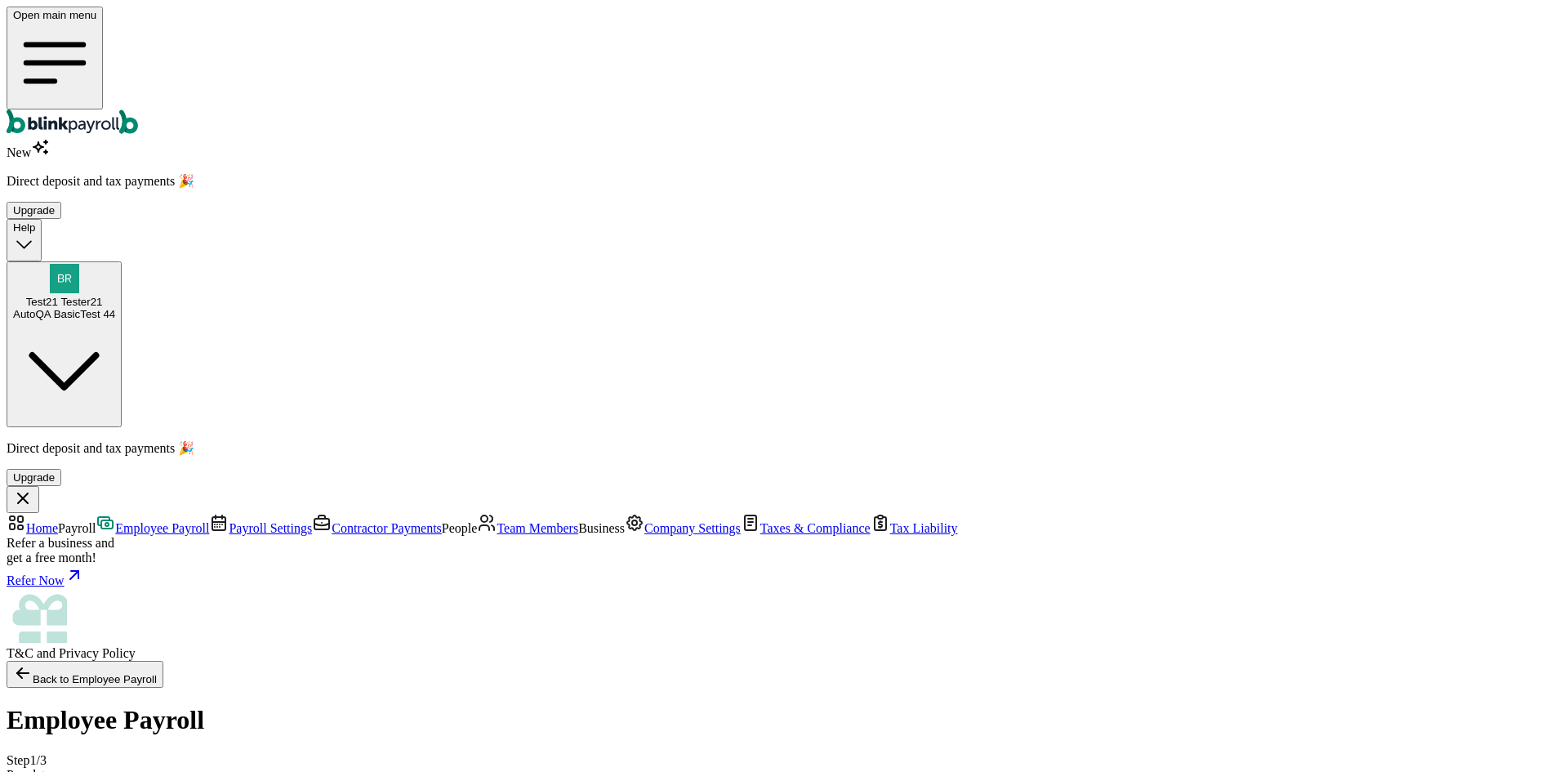
type input "test"
type input "50"
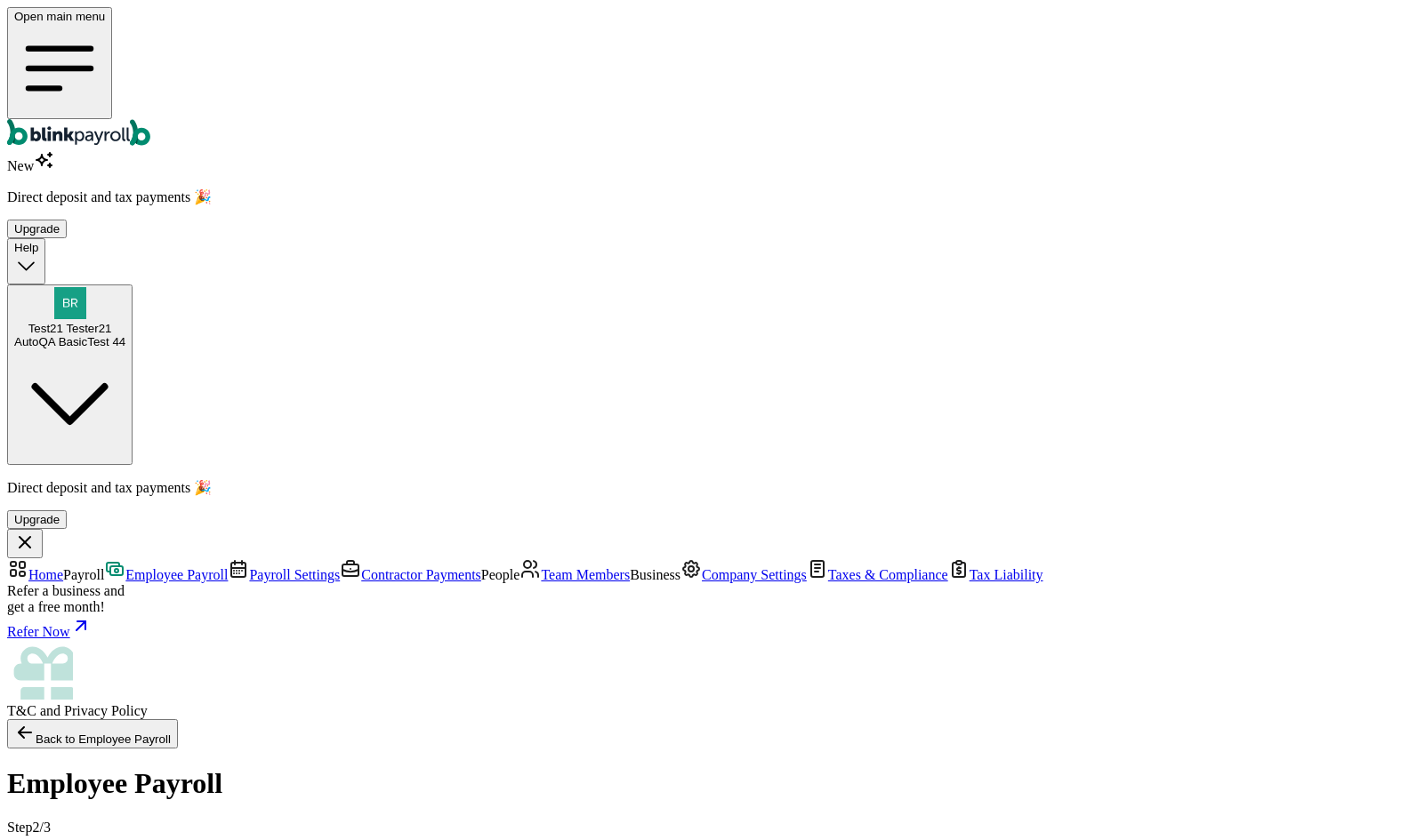
scroll to position [24, 0]
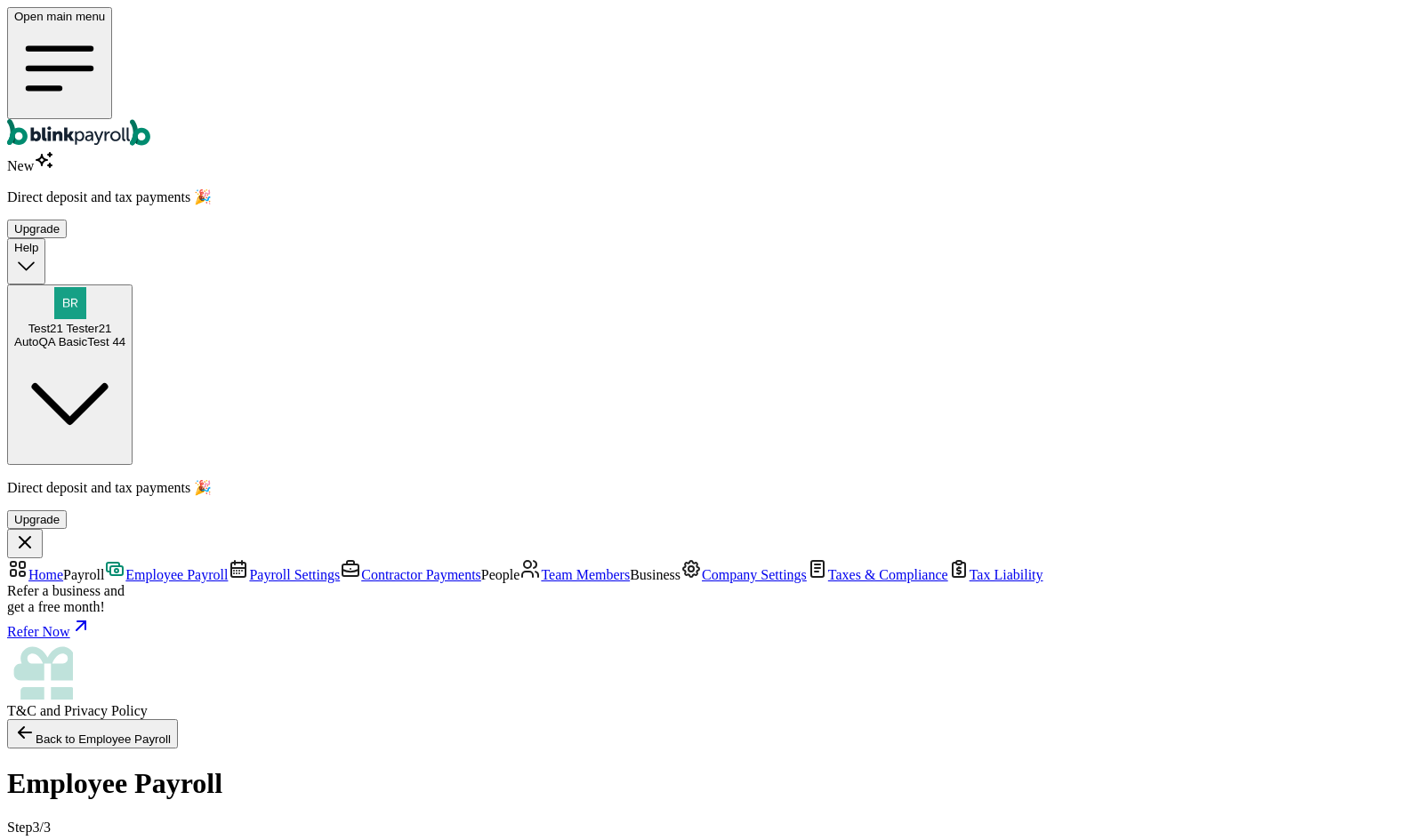
click at [520, 568] on link "Team Members" at bounding box center [575, 575] width 110 height 15
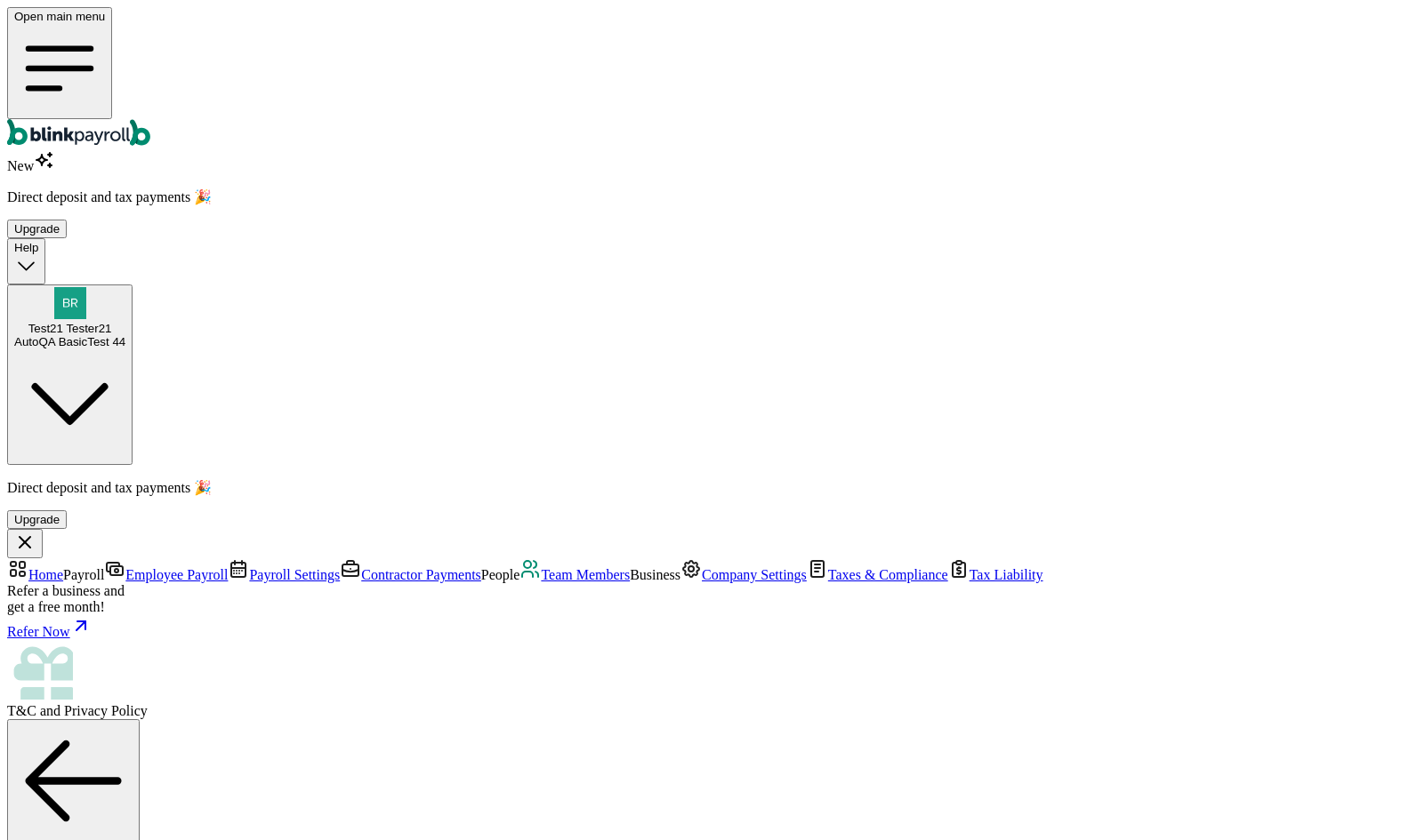
type input "branko+test@blinkpayroll.com"
drag, startPoint x: 848, startPoint y: 623, endPoint x: 751, endPoint y: 670, distance: 107.8
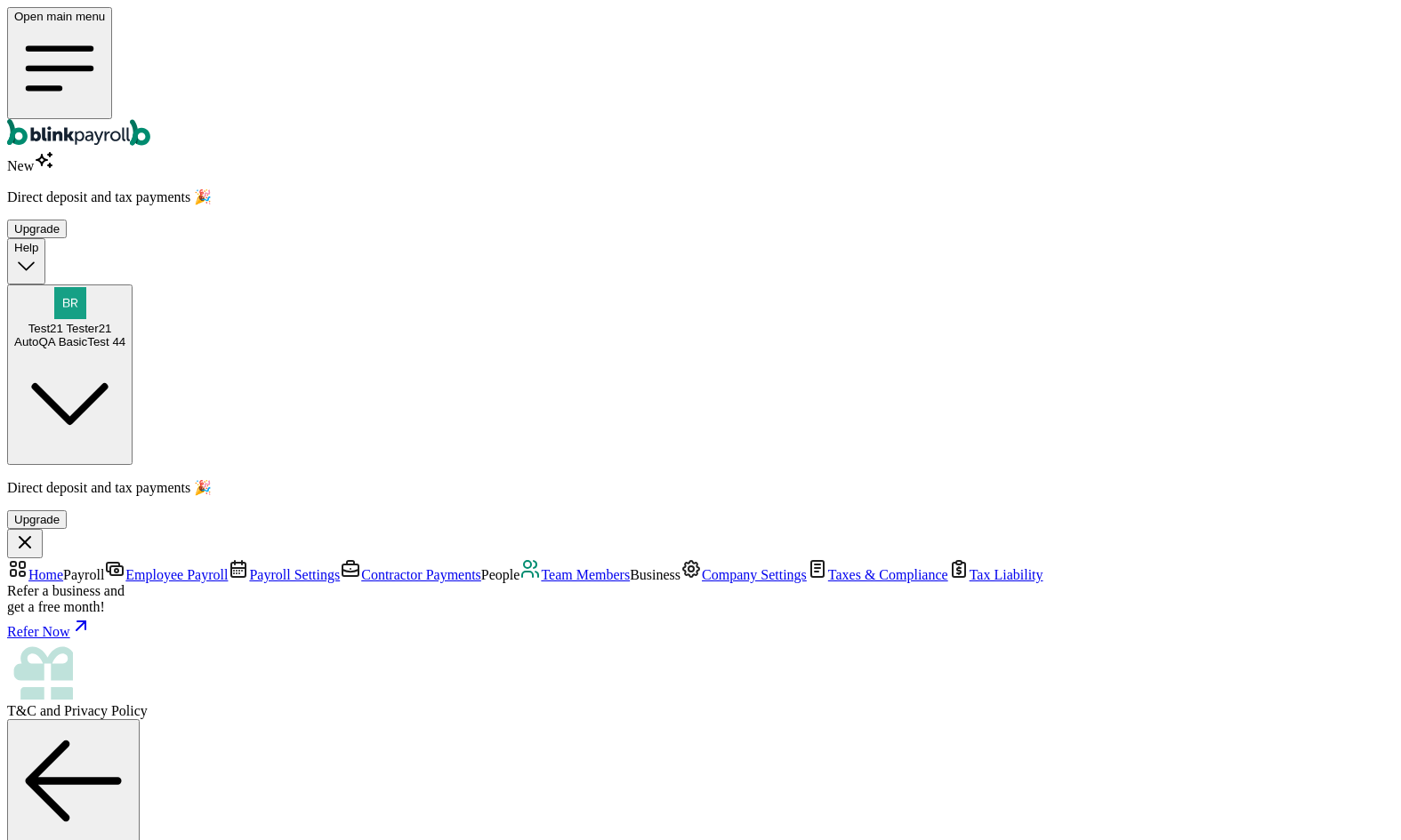
click at [541, 568] on span "Team Members" at bounding box center [585, 575] width 89 height 15
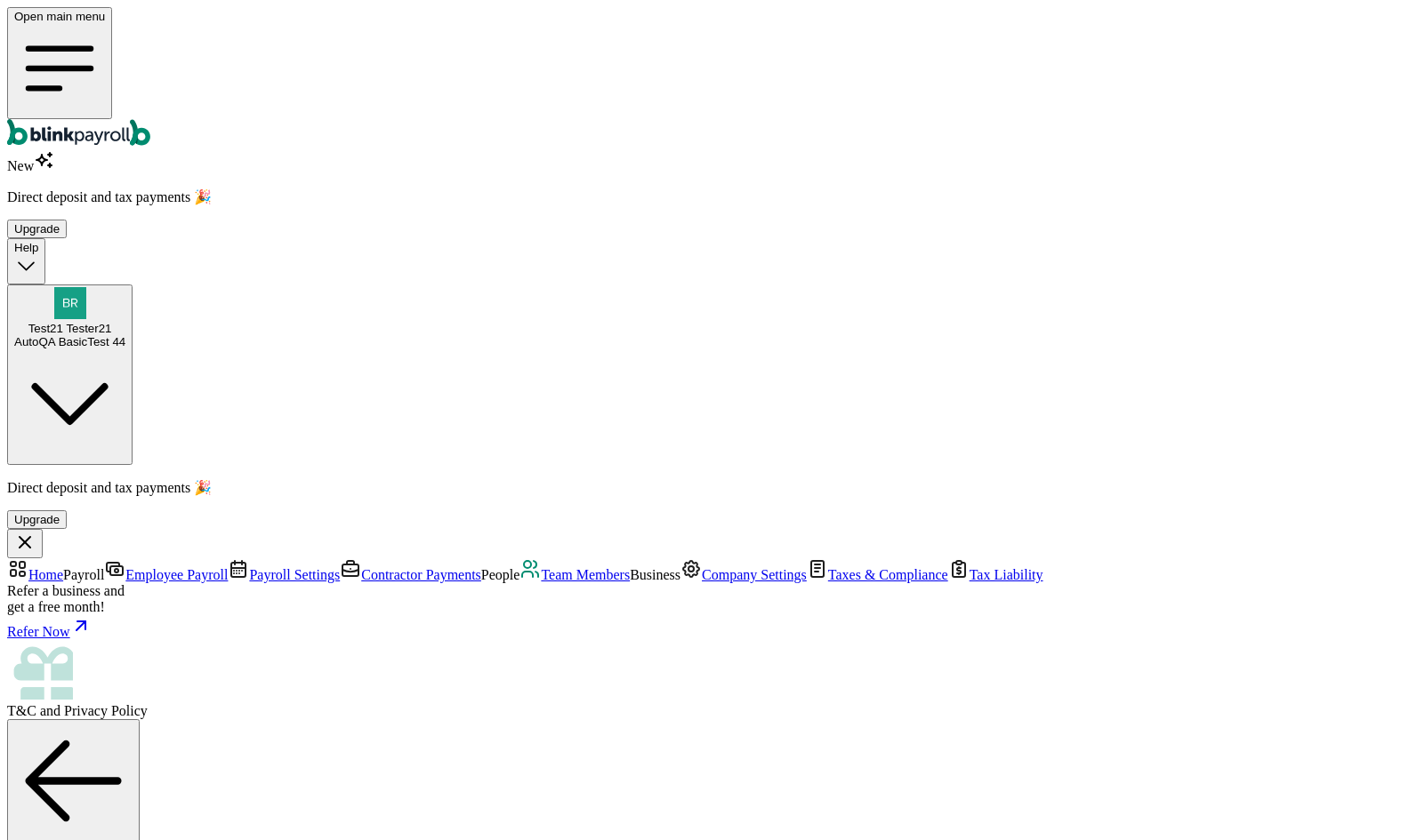
radio input "true"
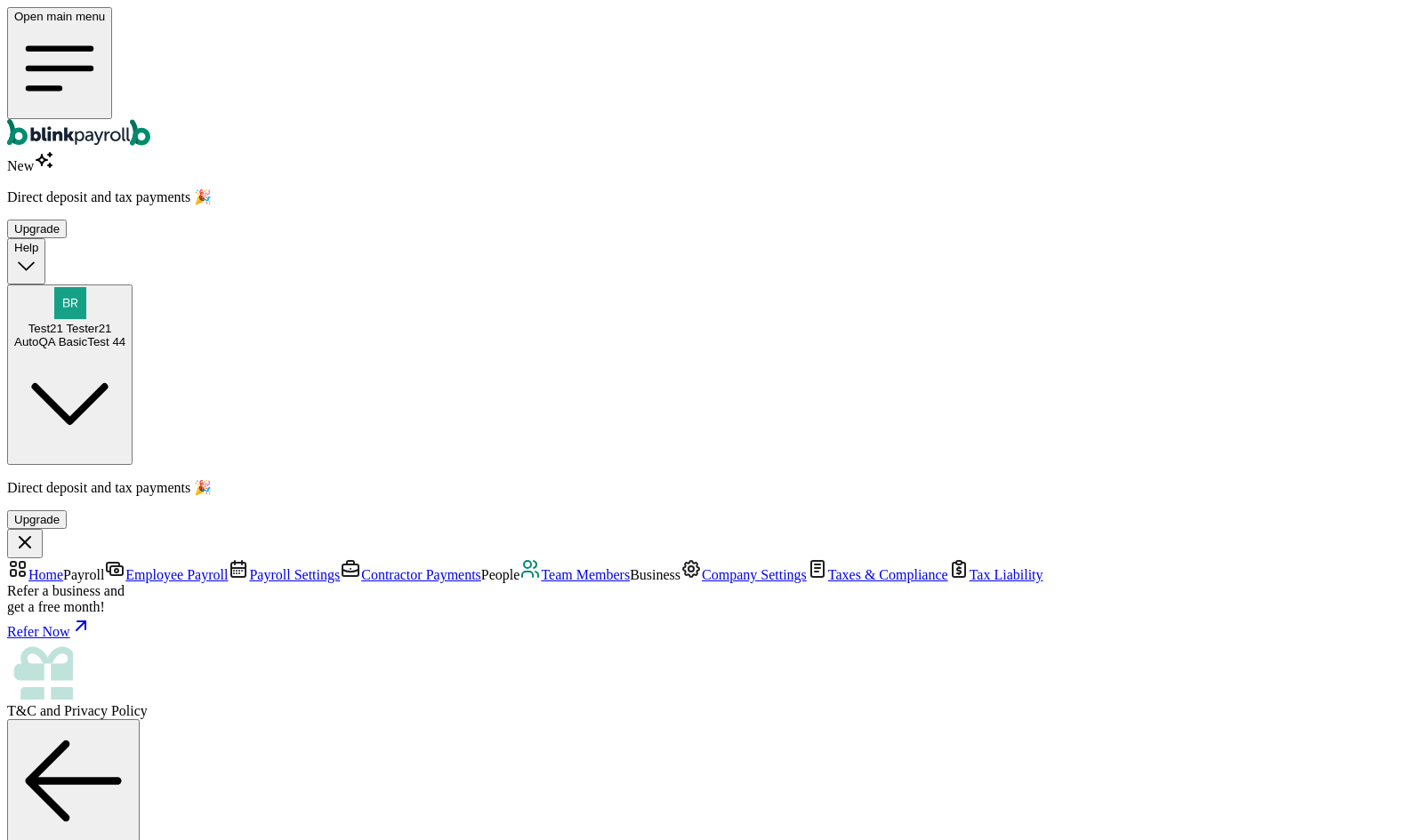
click at [60, 223] on div "Upgrade" at bounding box center [37, 229] width 45 height 14
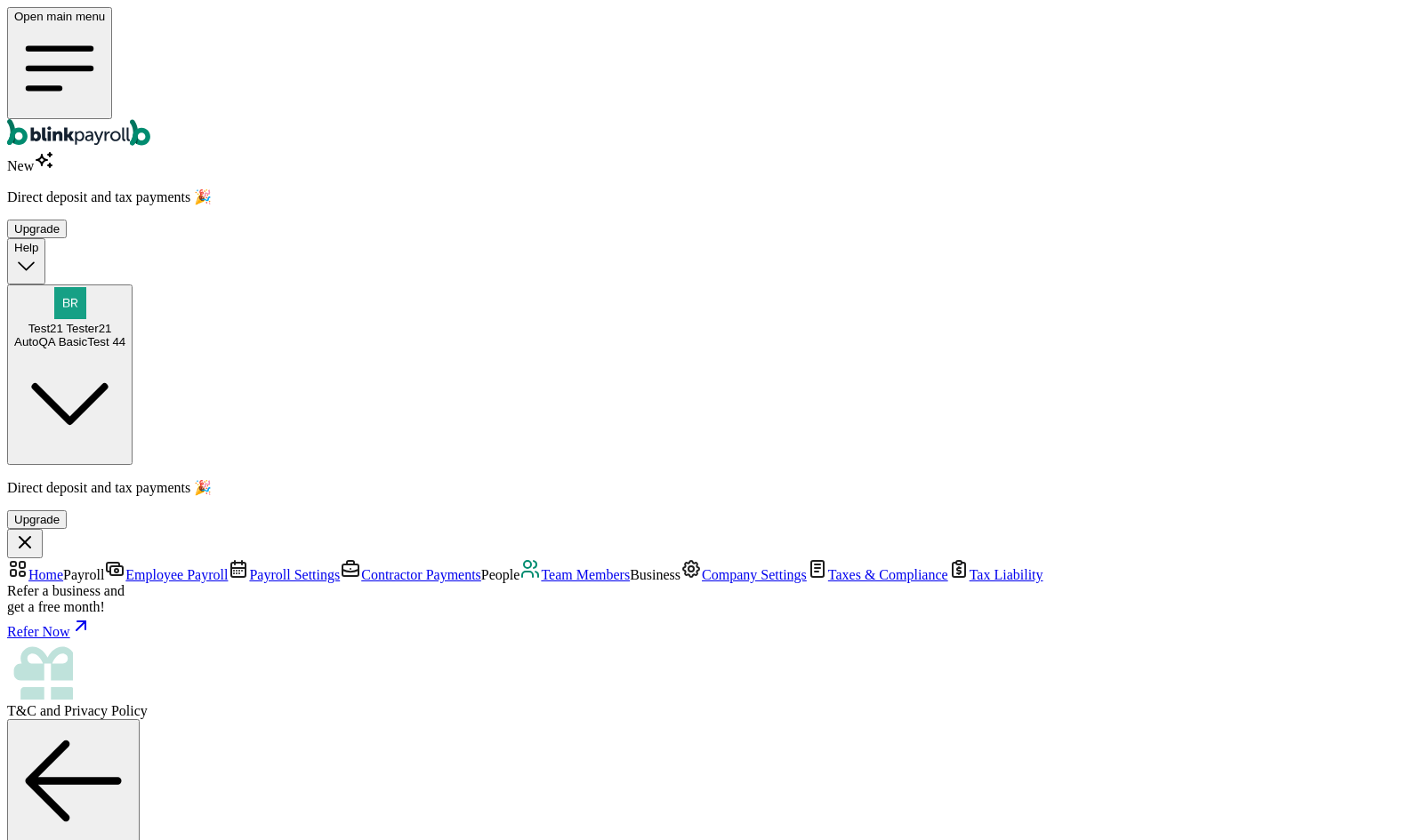
click at [45, 238] on button "Help" at bounding box center [26, 261] width 38 height 45
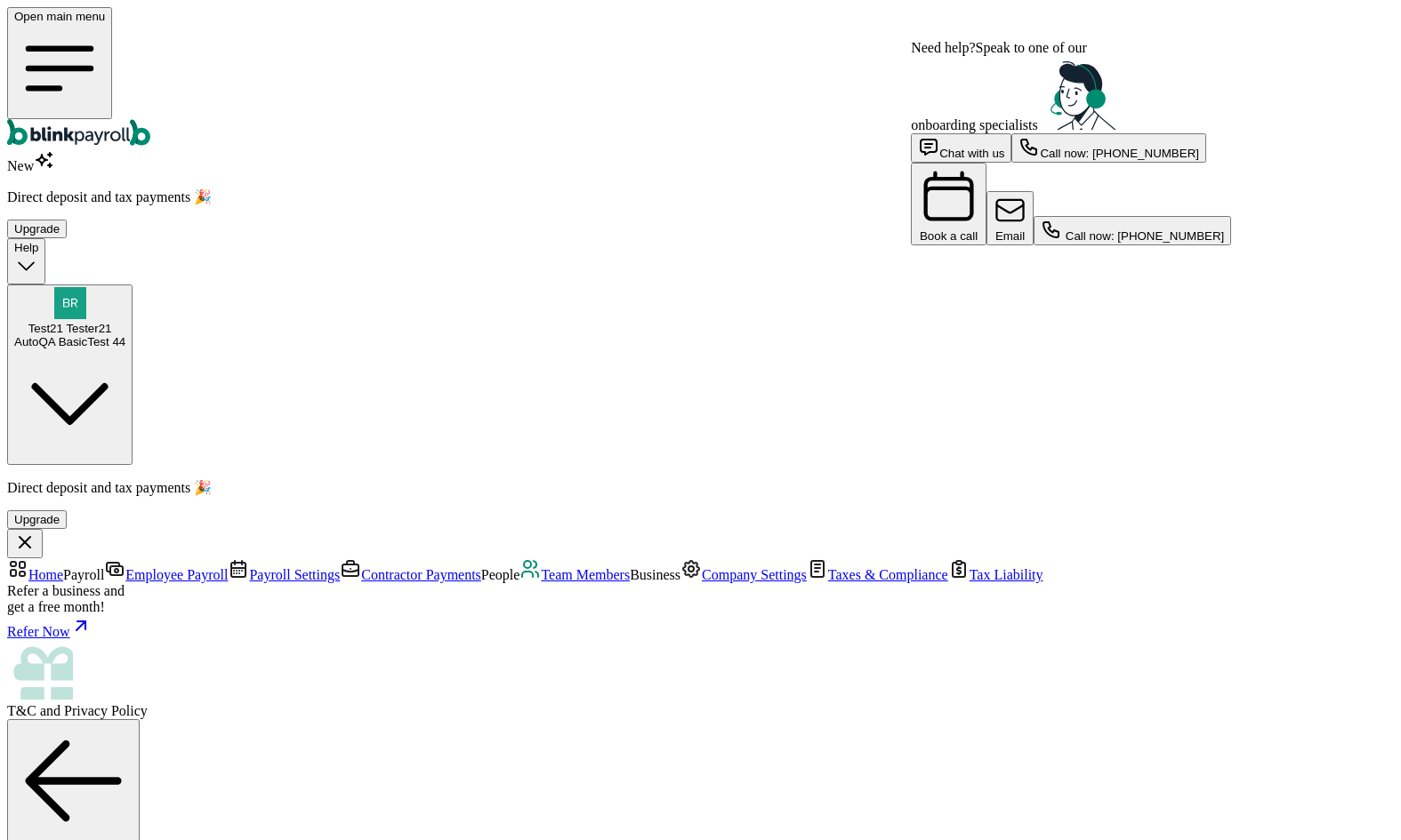
click at [1131, 36] on icon at bounding box center [1131, 36] width 0 height 0
click at [38, 241] on span "Help" at bounding box center [26, 247] width 24 height 14
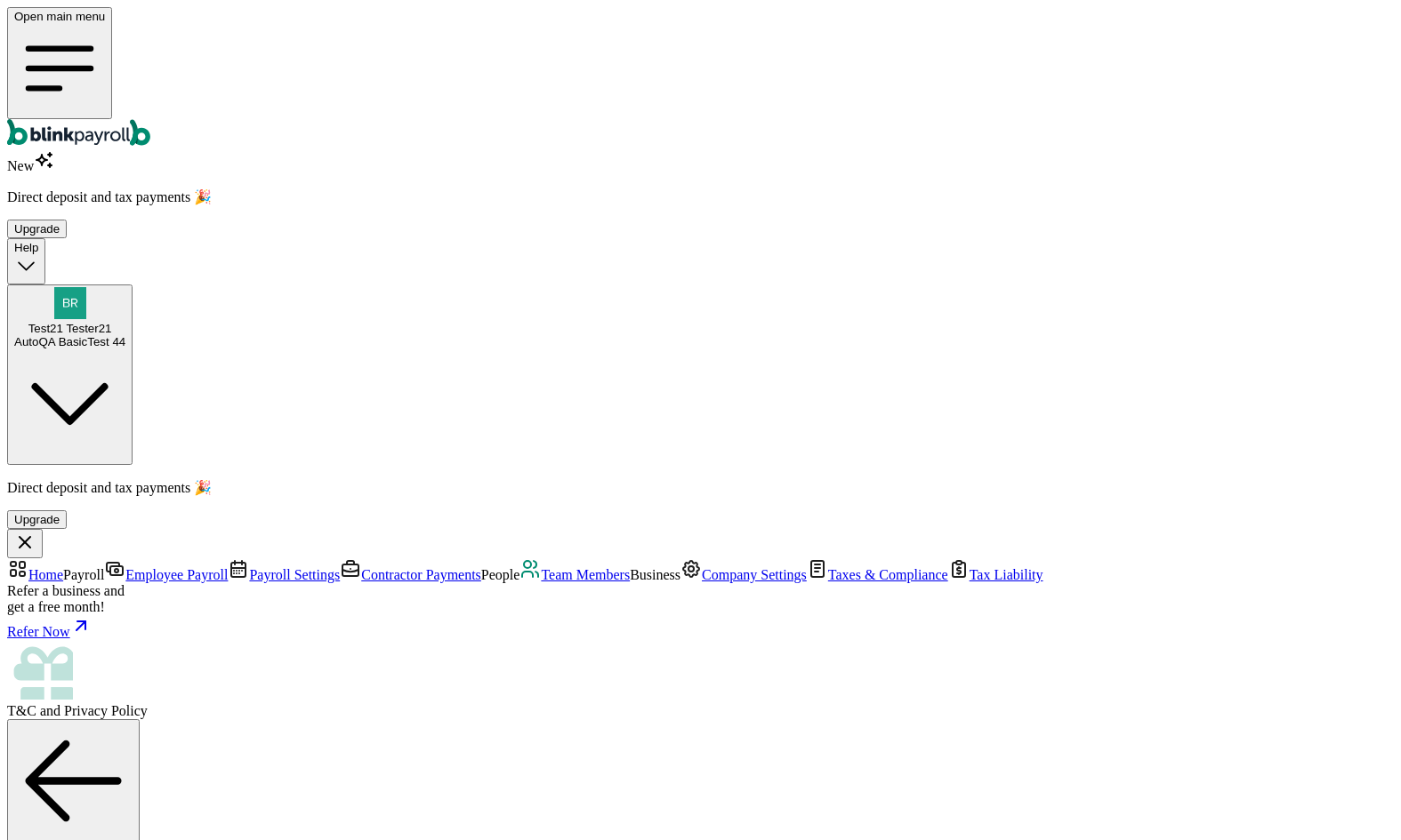
click at [959, 720] on div "Back to team members Save and continue later" at bounding box center [700, 798] width 1387 height 158
click at [702, 568] on span "Company Settings" at bounding box center [754, 575] width 105 height 15
click at [515, 781] on li "Users & Permissions" at bounding box center [718, 789] width 1351 height 16
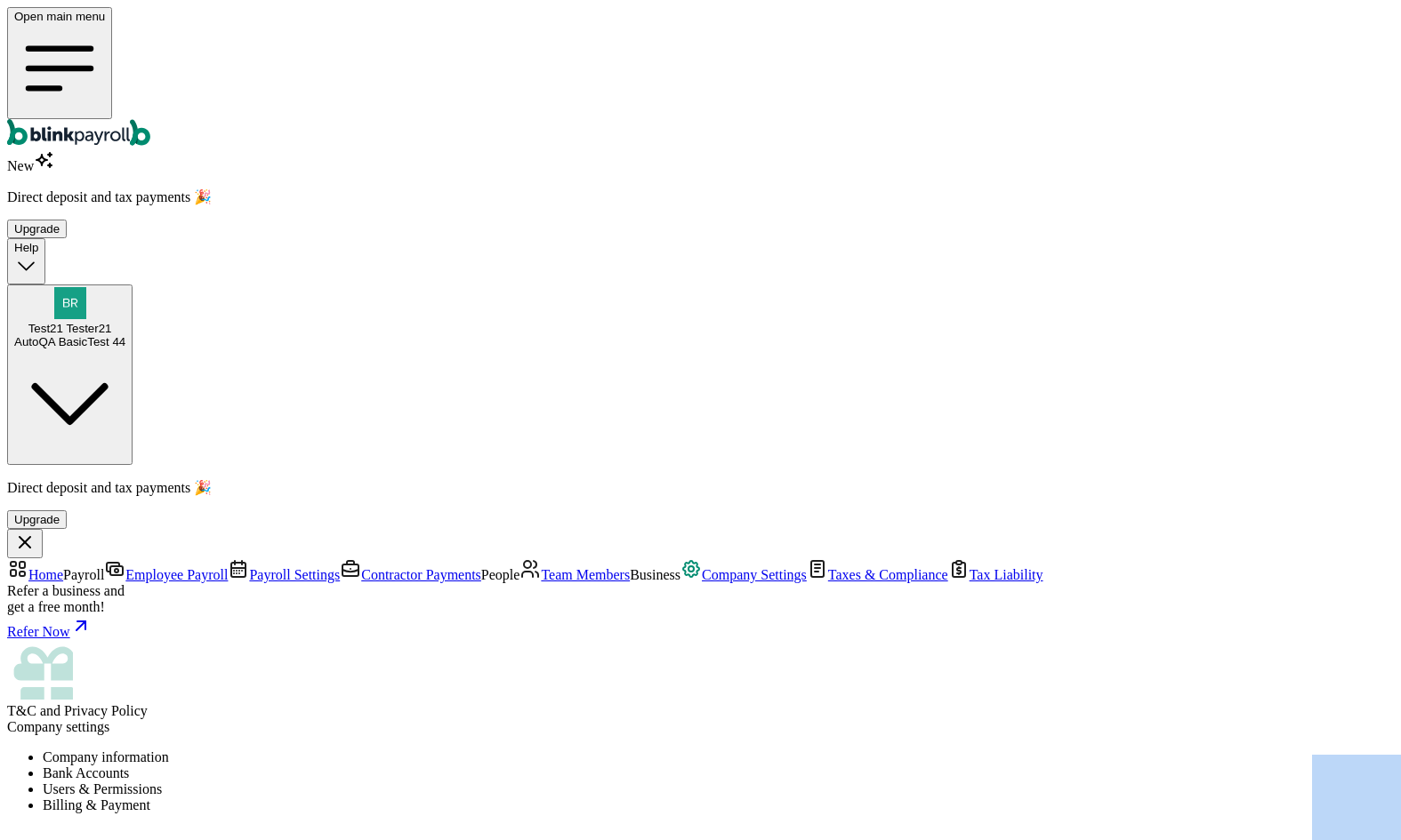
click at [616, 797] on li "Billing & Payment" at bounding box center [718, 806] width 1351 height 16
click at [434, 781] on li "Users & Permissions" at bounding box center [718, 789] width 1351 height 16
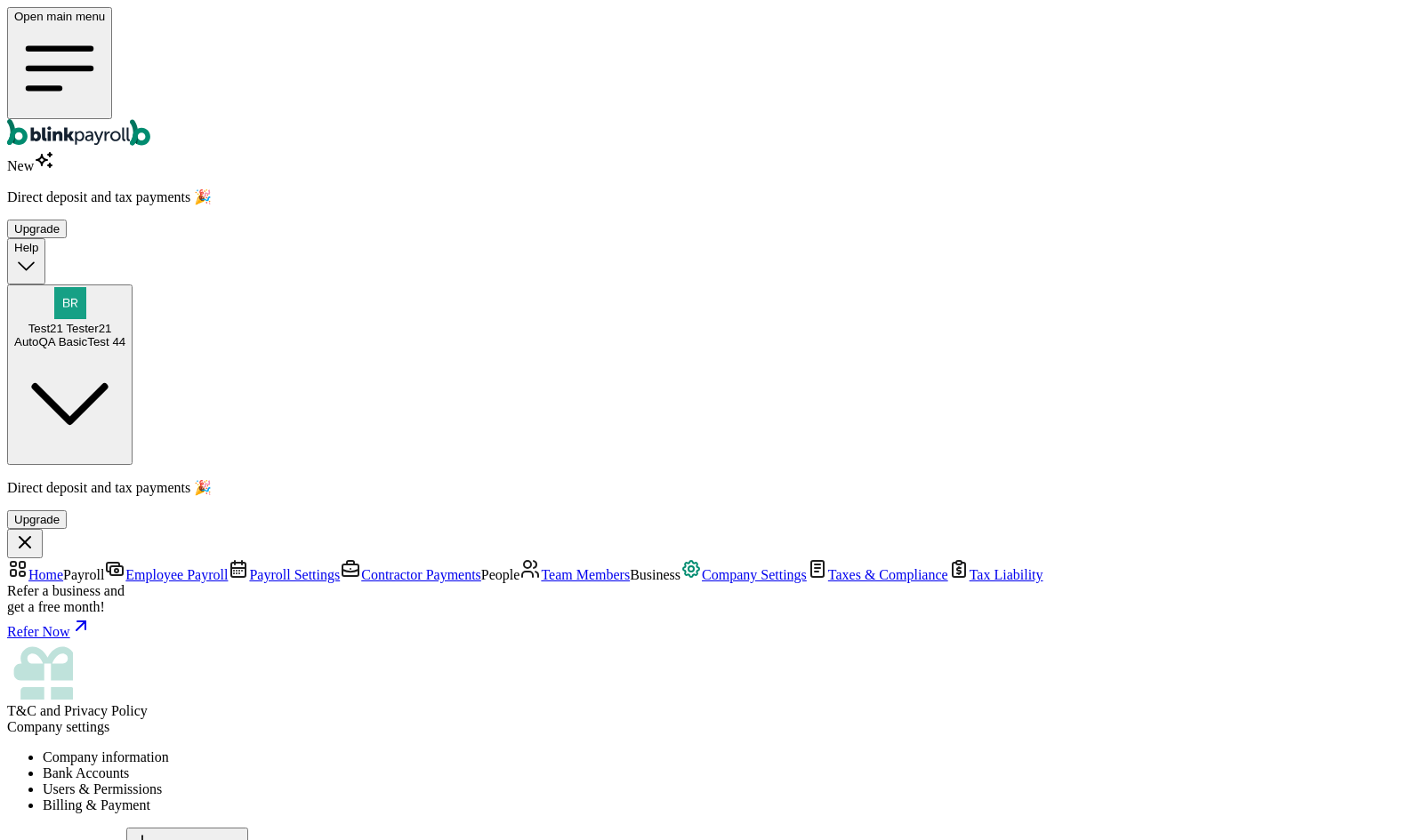
click at [335, 749] on li "Company information" at bounding box center [718, 758] width 1351 height 16
